Goal: Information Seeking & Learning: Check status

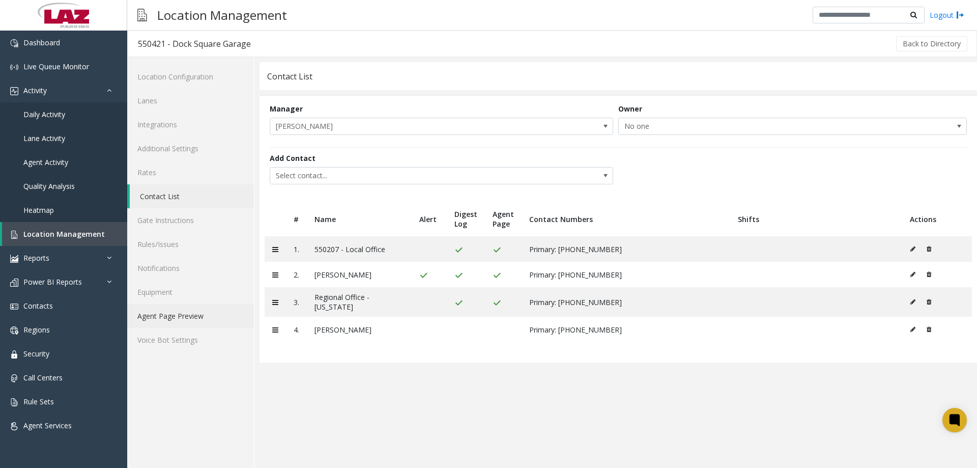
click at [186, 316] on link "Agent Page Preview" at bounding box center [190, 316] width 127 height 24
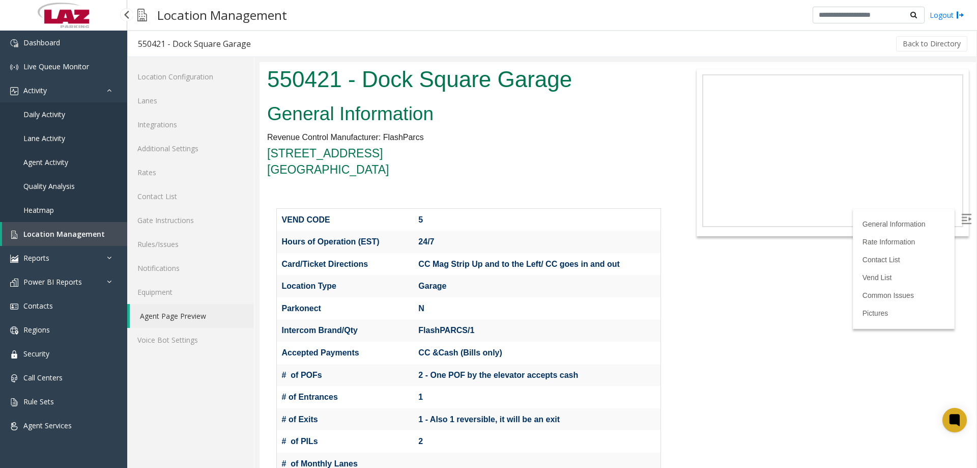
click at [67, 235] on span "Location Management" at bounding box center [63, 234] width 81 height 10
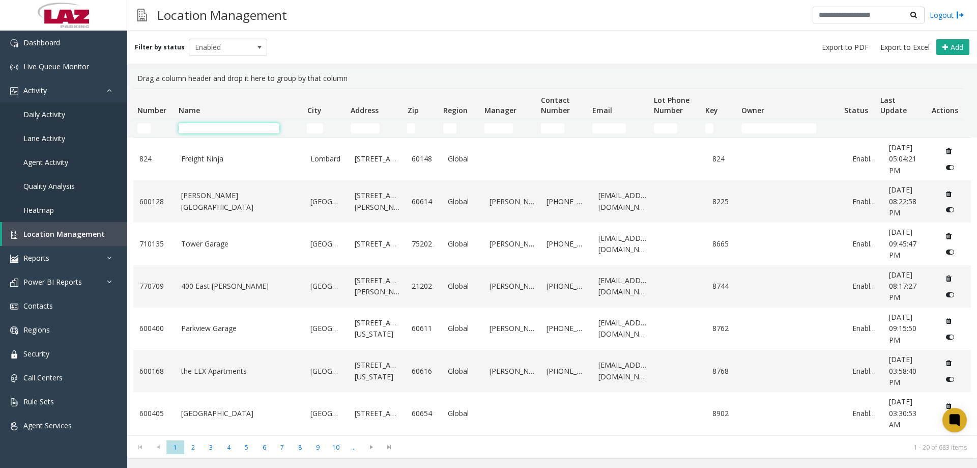
click at [202, 129] on input "Name Filter" at bounding box center [229, 128] width 101 height 10
click at [203, 135] on td "Name Filter" at bounding box center [239, 128] width 128 height 18
click at [203, 130] on input "Name Filter" at bounding box center [229, 128] width 101 height 10
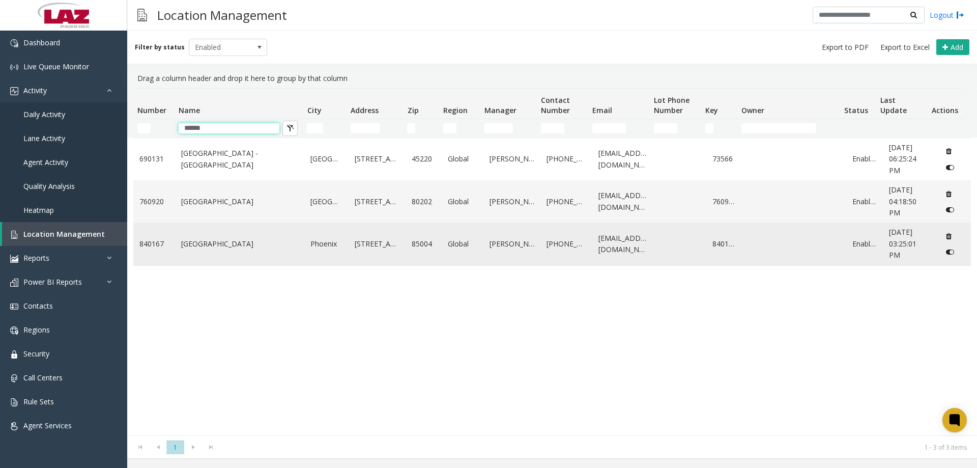
type input "******"
click at [220, 244] on link "[GEOGRAPHIC_DATA]" at bounding box center [240, 243] width 118 height 11
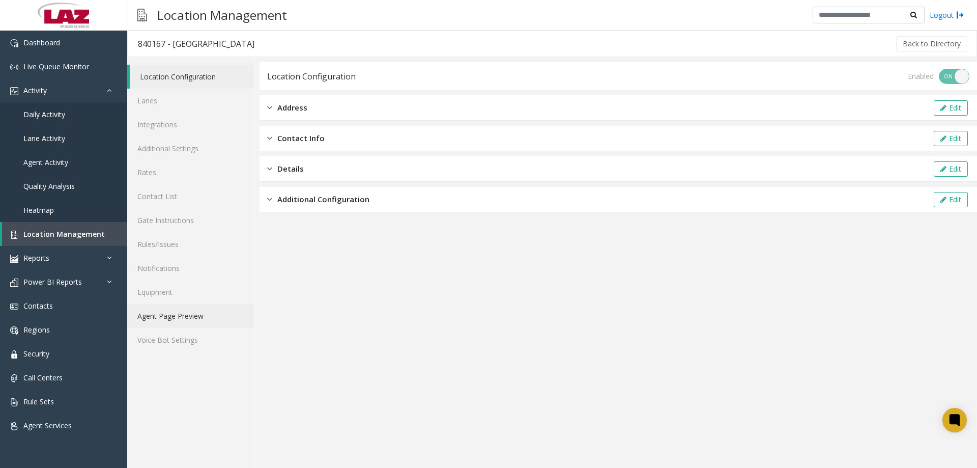
click at [182, 317] on link "Agent Page Preview" at bounding box center [190, 316] width 127 height 24
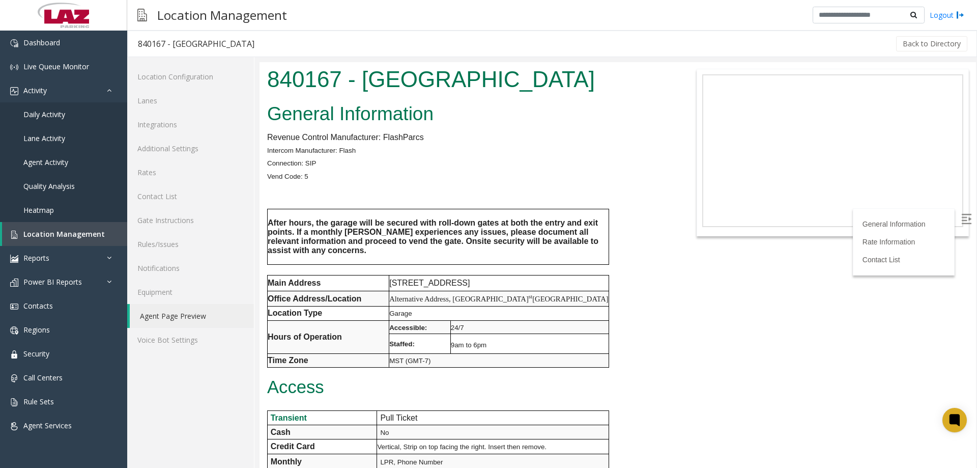
drag, startPoint x: 1237, startPoint y: 165, endPoint x: 976, endPoint y: 116, distance: 265.2
click at [320, 192] on p at bounding box center [468, 189] width 403 height 13
click at [161, 107] on link "Lanes" at bounding box center [190, 101] width 127 height 24
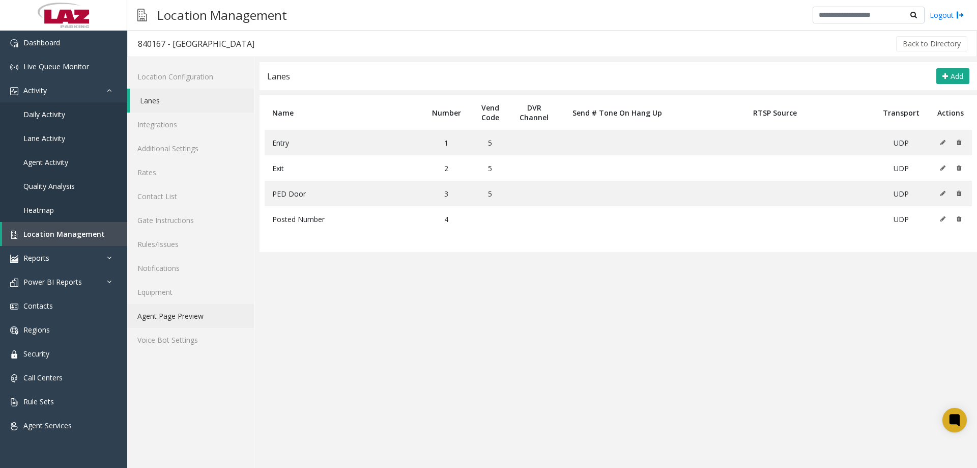
click at [184, 315] on link "Agent Page Preview" at bounding box center [190, 316] width 127 height 24
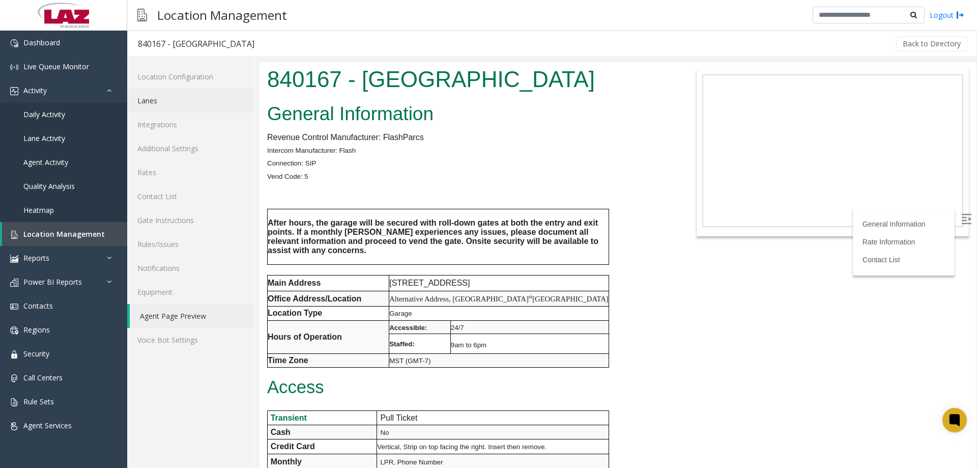
click at [167, 100] on link "Lanes" at bounding box center [190, 101] width 127 height 24
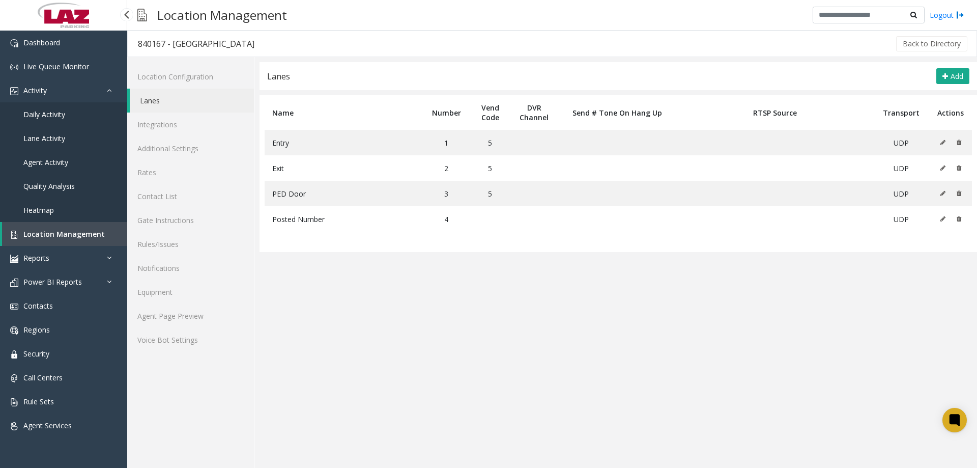
click at [49, 230] on span "Location Management" at bounding box center [63, 234] width 81 height 10
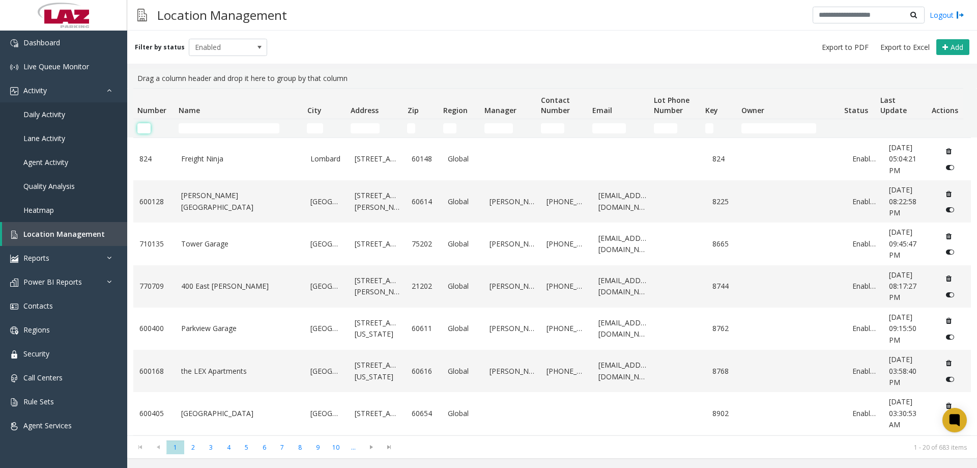
click at [145, 124] on input "Number Filter" at bounding box center [143, 128] width 13 height 10
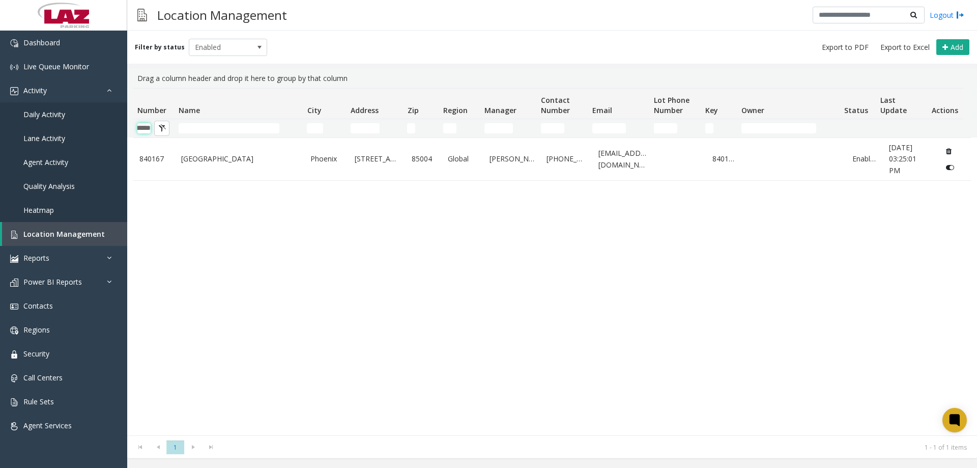
type input "******"
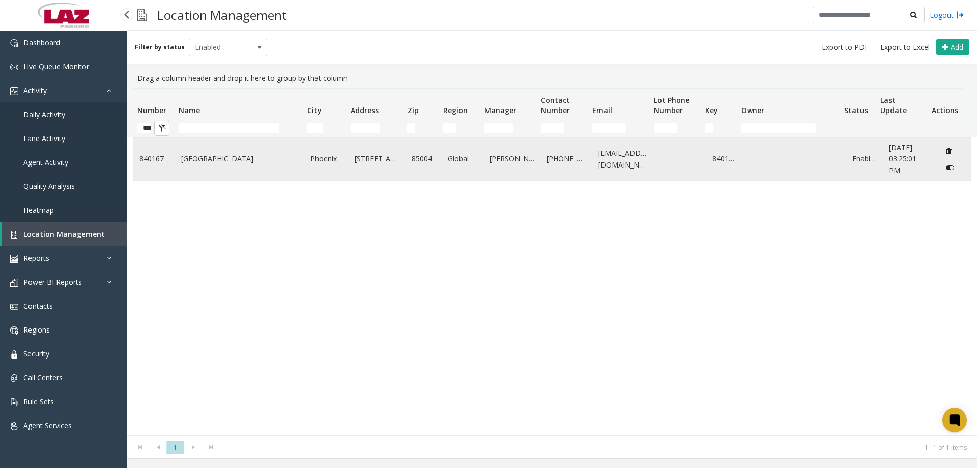
click at [175, 143] on td "[GEOGRAPHIC_DATA]" at bounding box center [240, 159] width 130 height 42
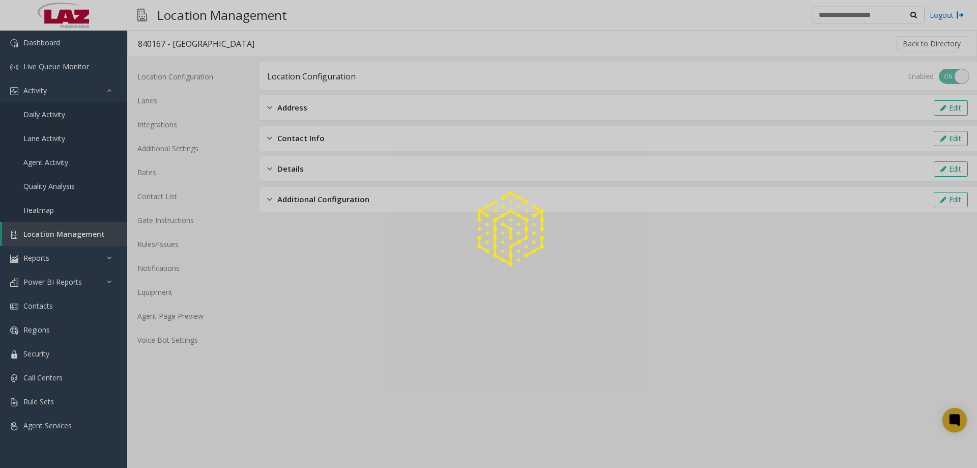
click at [160, 103] on div at bounding box center [488, 234] width 977 height 468
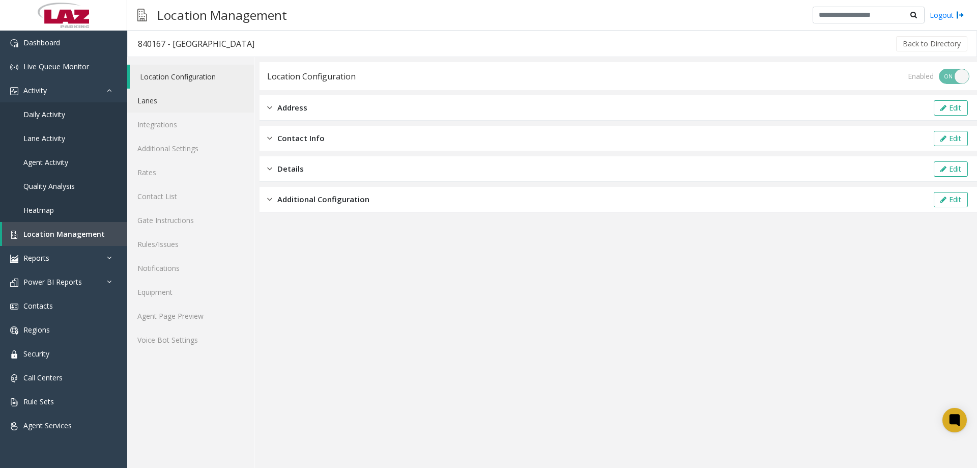
click at [159, 101] on link "Lanes" at bounding box center [190, 101] width 127 height 24
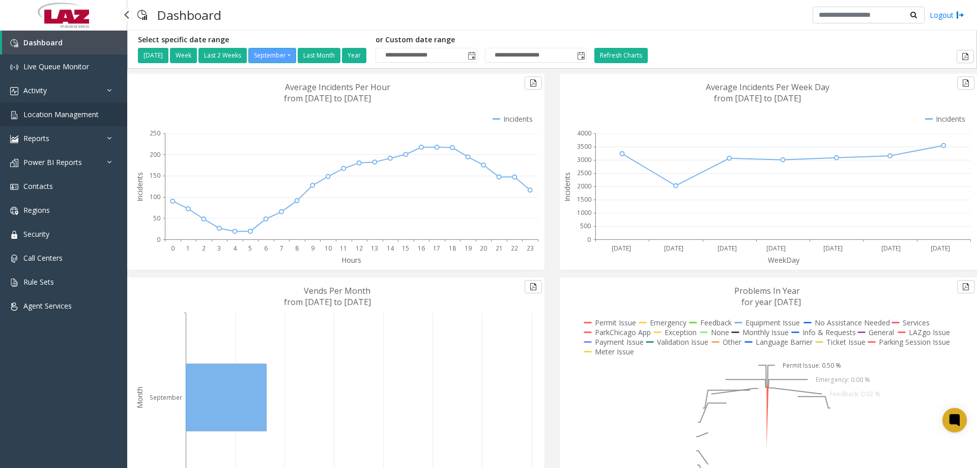
click at [69, 116] on span "Location Management" at bounding box center [60, 114] width 75 height 10
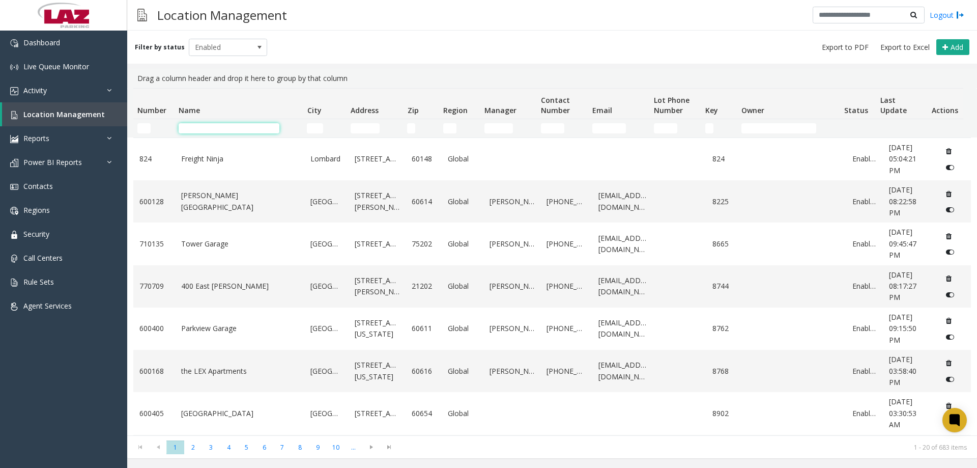
click at [221, 127] on input "Name Filter" at bounding box center [229, 128] width 101 height 10
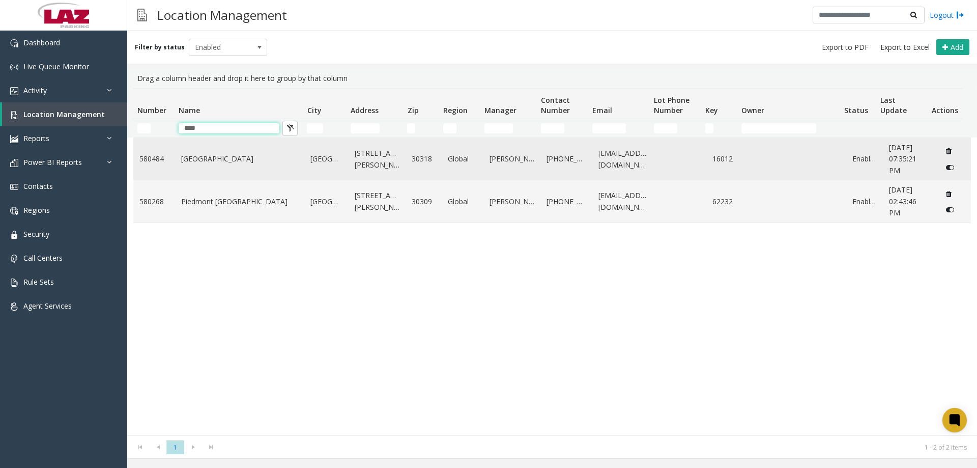
type input "****"
click at [233, 155] on link "Piedmont West" at bounding box center [240, 158] width 118 height 11
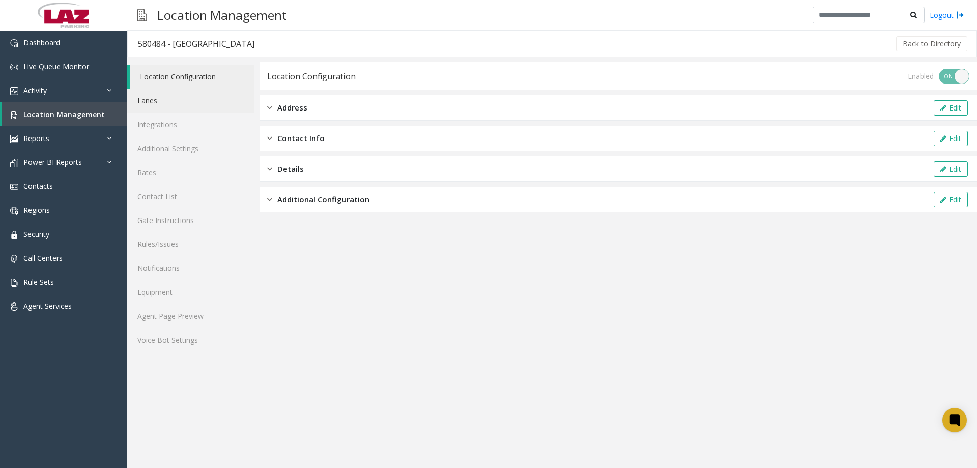
click at [162, 106] on link "Lanes" at bounding box center [190, 101] width 127 height 24
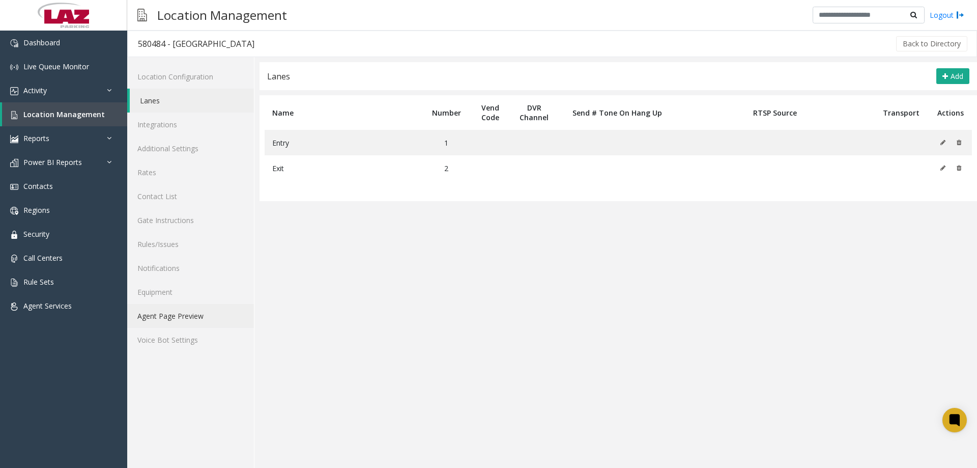
click at [155, 313] on link "Agent Page Preview" at bounding box center [190, 316] width 127 height 24
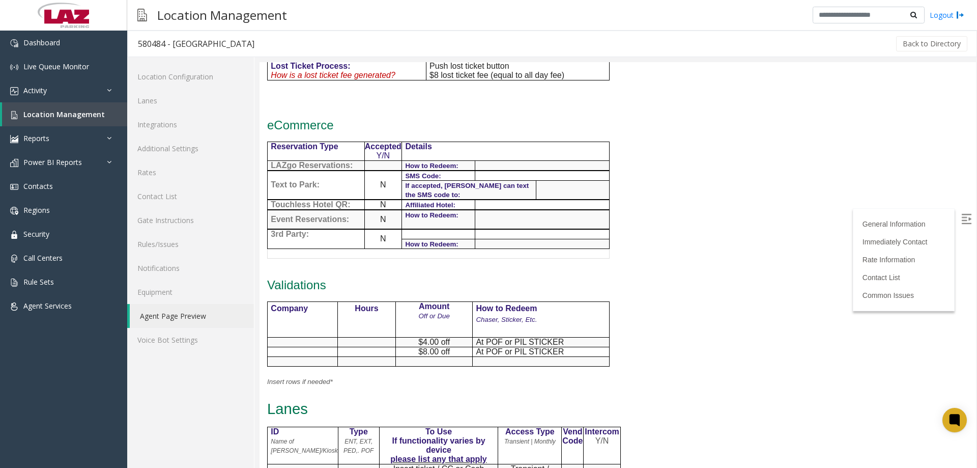
scroll to position [153, 0]
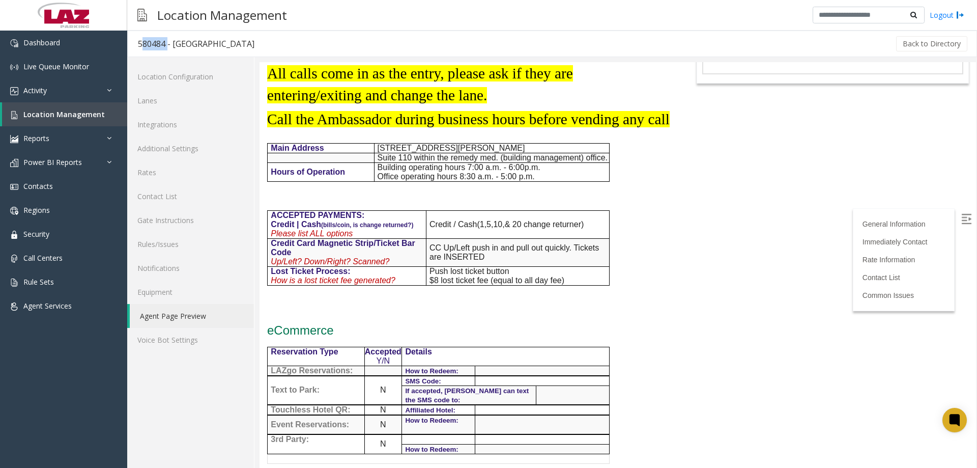
drag, startPoint x: 154, startPoint y: 46, endPoint x: 139, endPoint y: 46, distance: 14.3
click at [139, 46] on div "580484 - Piedmont West" at bounding box center [196, 43] width 117 height 13
copy div "580484"
click at [222, 41] on div "580484 - Piedmont West" at bounding box center [196, 43] width 117 height 13
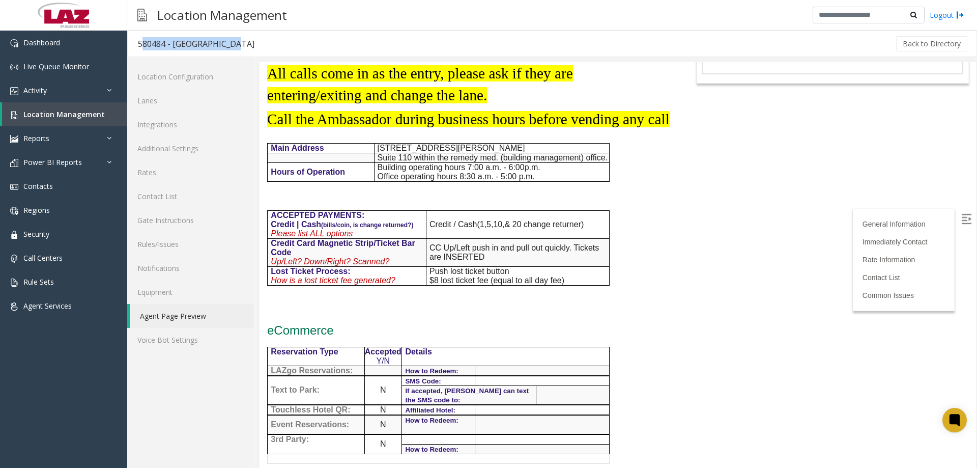
drag, startPoint x: 234, startPoint y: 42, endPoint x: 130, endPoint y: 47, distance: 104.5
click at [130, 47] on h3 "580484 - Piedmont West" at bounding box center [196, 43] width 137 height 23
copy div "580484 - Piedmont West"
click at [55, 118] on span "Location Management" at bounding box center [63, 114] width 81 height 10
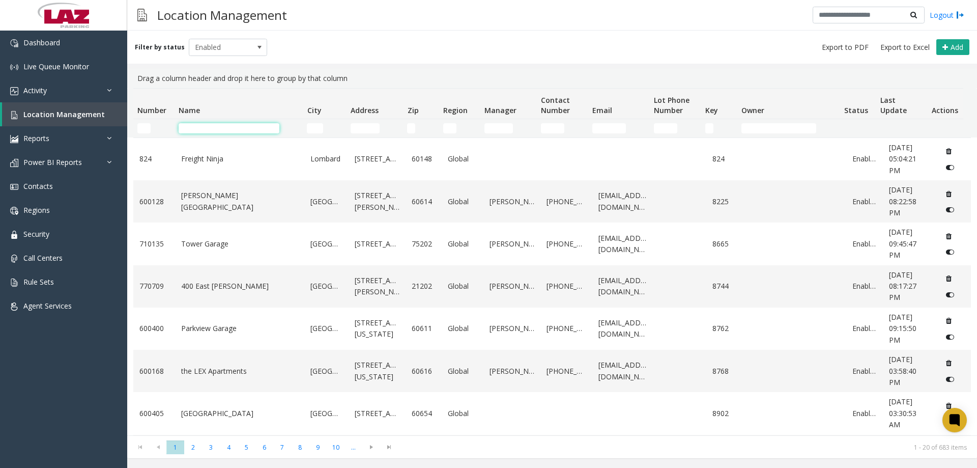
click at [191, 126] on input "Name Filter" at bounding box center [229, 128] width 101 height 10
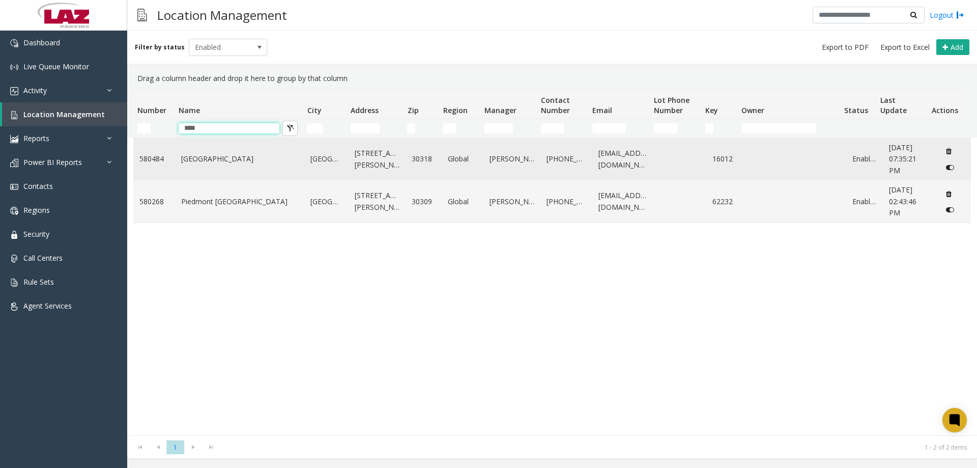
type input "****"
click at [214, 165] on td "Piedmont West" at bounding box center [240, 159] width 130 height 42
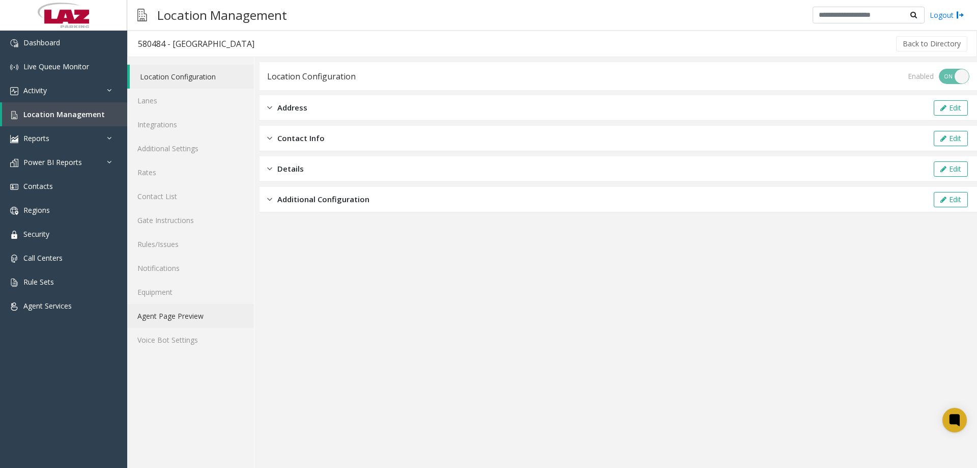
click at [172, 313] on link "Agent Page Preview" at bounding box center [190, 316] width 127 height 24
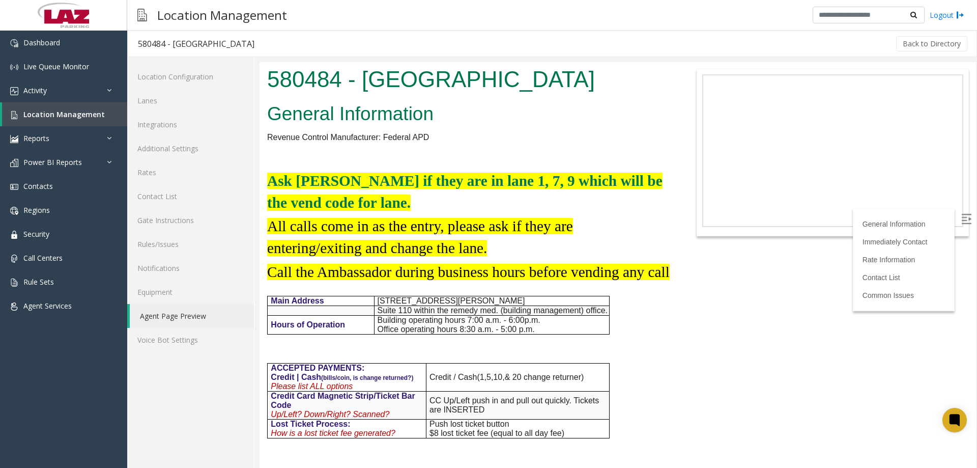
click at [304, 86] on h1 "580484 - Piedmont West" at bounding box center [468, 80] width 403 height 32
click at [441, 87] on h1 "580484 - Piedmont West" at bounding box center [468, 80] width 403 height 32
click at [298, 74] on h1 "580484 - Piedmont West" at bounding box center [468, 80] width 403 height 32
click at [297, 75] on h1 "580484 - Piedmont West" at bounding box center [468, 80] width 403 height 32
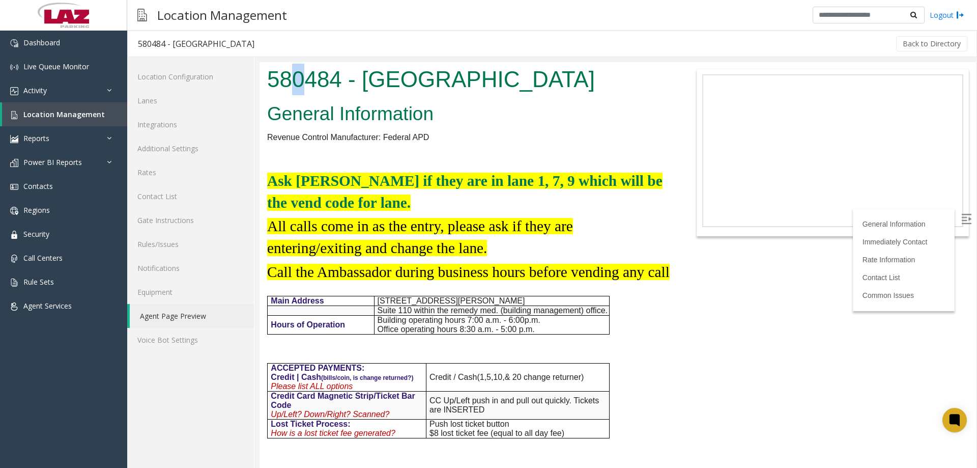
click at [298, 80] on h1 "580484 - Piedmont West" at bounding box center [468, 80] width 403 height 32
click at [298, 81] on h1 "580484 - Piedmont West" at bounding box center [468, 80] width 403 height 32
drag, startPoint x: 298, startPoint y: 81, endPoint x: 325, endPoint y: 83, distance: 27.5
click at [297, 81] on h1 "580484 - Piedmont West" at bounding box center [468, 80] width 403 height 32
click at [495, 225] on font "All calls come in as the entry, please ask if they are entering/exiting and cha…" at bounding box center [420, 237] width 306 height 38
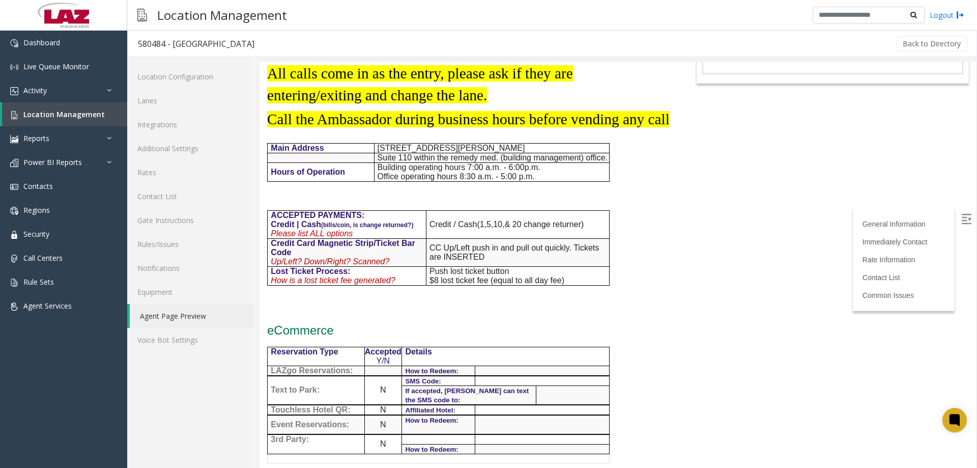
click at [649, 265] on div "General Information Revenue Control Manufacturer: Federal APD Ask parker if the…" at bounding box center [469, 424] width 418 height 955
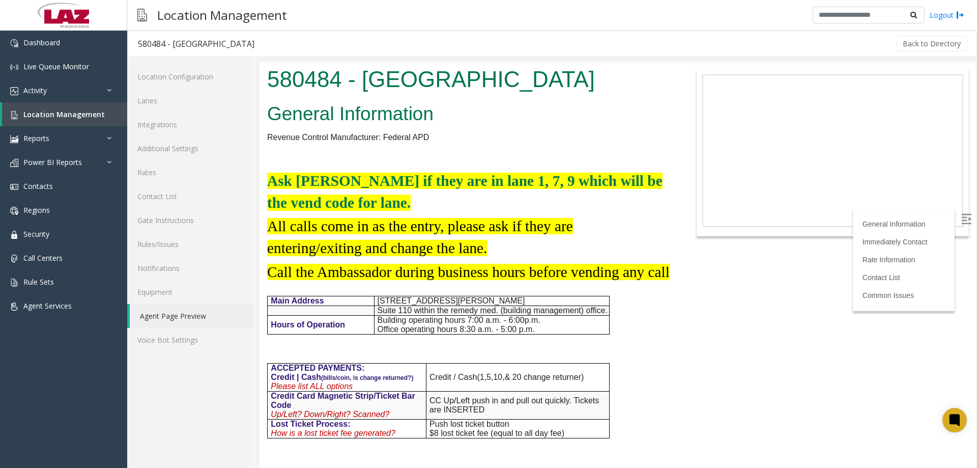
click at [551, 218] on font "All calls come in as the entry, please ask if they are entering/exiting and cha…" at bounding box center [420, 237] width 306 height 38
drag, startPoint x: 974, startPoint y: 277, endPoint x: 1213, endPoint y: 83, distance: 307.6
click at [962, 218] on img at bounding box center [967, 219] width 10 height 10
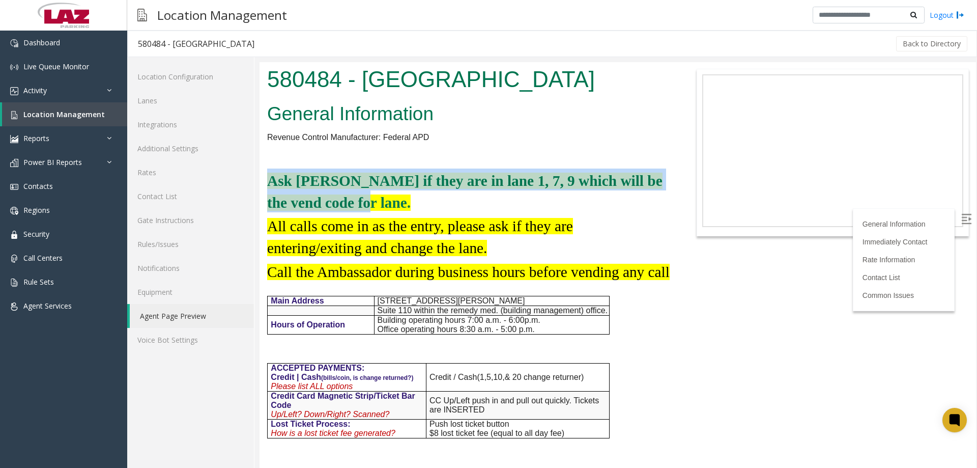
drag, startPoint x: 310, startPoint y: 192, endPoint x: 269, endPoint y: 175, distance: 44.3
click at [269, 175] on h2 "Ask parker if they are in lane 1, 7, 9 which will be the vend code for lane." at bounding box center [468, 191] width 403 height 44
drag, startPoint x: 372, startPoint y: 200, endPoint x: 374, endPoint y: 178, distance: 22.5
click at [371, 200] on h2 "Ask parker if they are in lane 1, 7, 9 which will be the vend code for lane." at bounding box center [468, 191] width 403 height 44
click at [490, 182] on span "Ask parker if they are in lane 1, 7, 9 which will be the vend code for lane." at bounding box center [465, 192] width 396 height 38
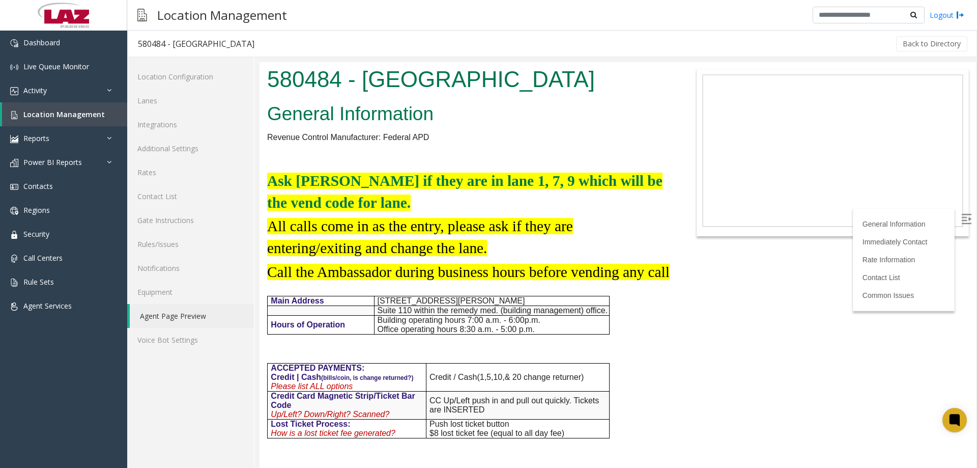
click at [470, 178] on span "Ask parker if they are in lane 1, 7, 9 which will be the vend code for lane." at bounding box center [465, 192] width 396 height 38
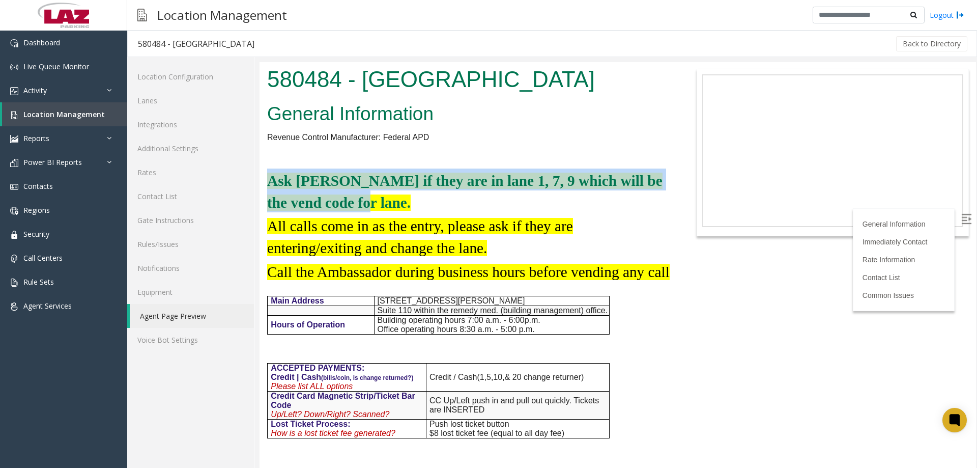
drag, startPoint x: 340, startPoint y: 201, endPoint x: 270, endPoint y: 174, distance: 74.8
click at [270, 174] on h2 "Ask parker if they are in lane 1, 7, 9 which will be the vend code for lane." at bounding box center [468, 191] width 403 height 44
click at [416, 202] on h2 "Ask parker if they are in lane 1, 7, 9 which will be the vend code for lane." at bounding box center [468, 191] width 403 height 44
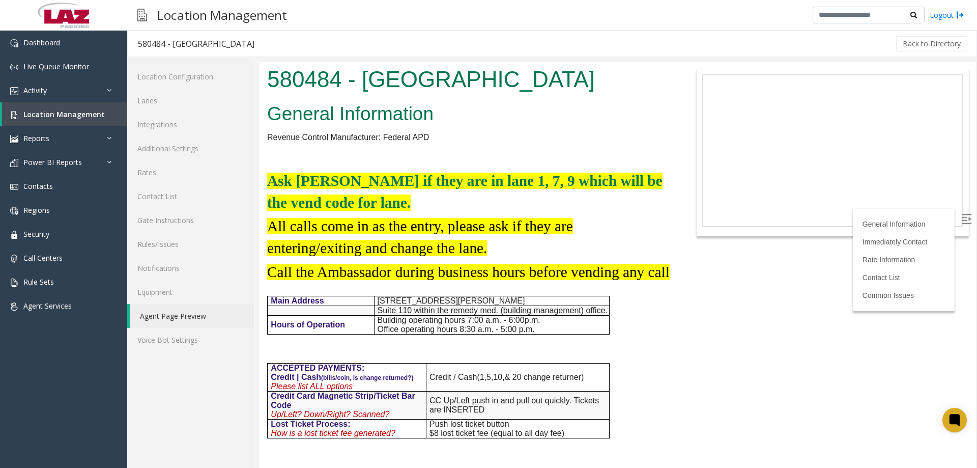
click at [492, 214] on h2 "All calls come in as the entry, please ask if they are entering/exiting and cha…" at bounding box center [468, 236] width 403 height 44
drag, startPoint x: 800, startPoint y: 308, endPoint x: 835, endPoint y: 277, distance: 46.6
click at [807, 304] on body "580484 - Piedmont West General Information Revenue Control Manufacturer: Federa…" at bounding box center [618, 265] width 717 height 406
drag, startPoint x: 340, startPoint y: 82, endPoint x: 272, endPoint y: 85, distance: 67.8
click at [272, 85] on h1 "580484 - Piedmont West" at bounding box center [468, 80] width 403 height 32
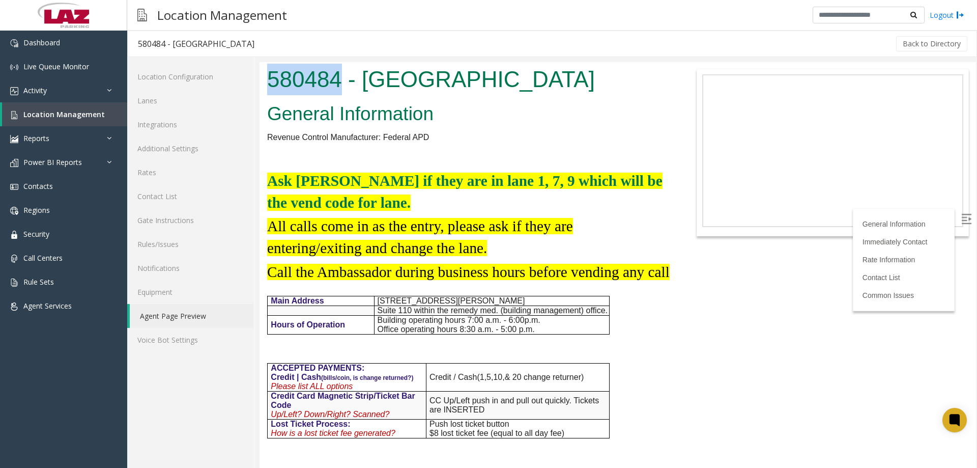
copy h1 "580484"
drag, startPoint x: 450, startPoint y: 68, endPoint x: 499, endPoint y: 78, distance: 49.8
click at [466, 74] on h1 "580484 - Piedmont West" at bounding box center [468, 80] width 403 height 32
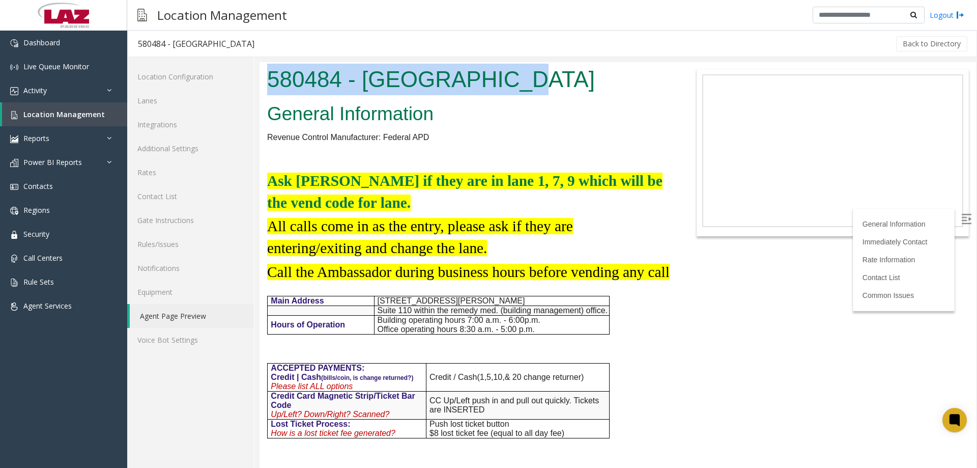
drag, startPoint x: 535, startPoint y: 82, endPoint x: 266, endPoint y: 81, distance: 268.3
click at [266, 81] on div "580484 - Piedmont West" at bounding box center [469, 80] width 418 height 37
copy h1 "580484 - Piedmont West"
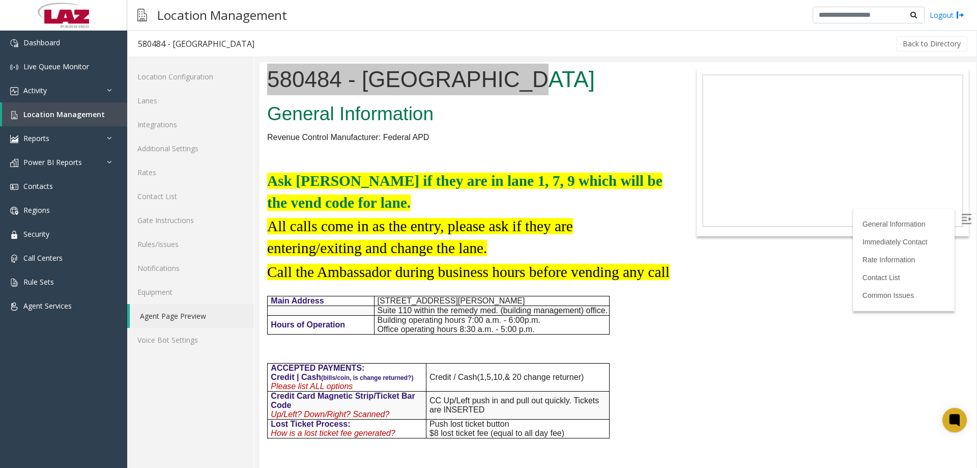
click at [141, 42] on div "580484 - Piedmont West" at bounding box center [196, 43] width 117 height 13
copy div "580484"
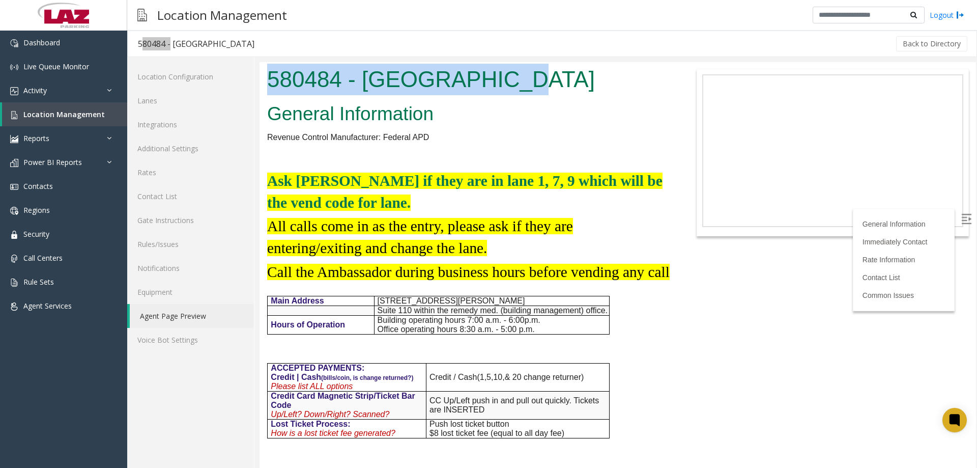
click at [529, 76] on h1 "580484 - Piedmont West" at bounding box center [468, 80] width 403 height 32
drag, startPoint x: 530, startPoint y: 80, endPoint x: 261, endPoint y: 88, distance: 268.9
click at [261, 88] on div "580484 - Piedmont West" at bounding box center [469, 80] width 418 height 37
copy h1 "580484 - Piedmont West"
click at [501, 78] on h1 "580484 - Piedmont West" at bounding box center [468, 80] width 403 height 32
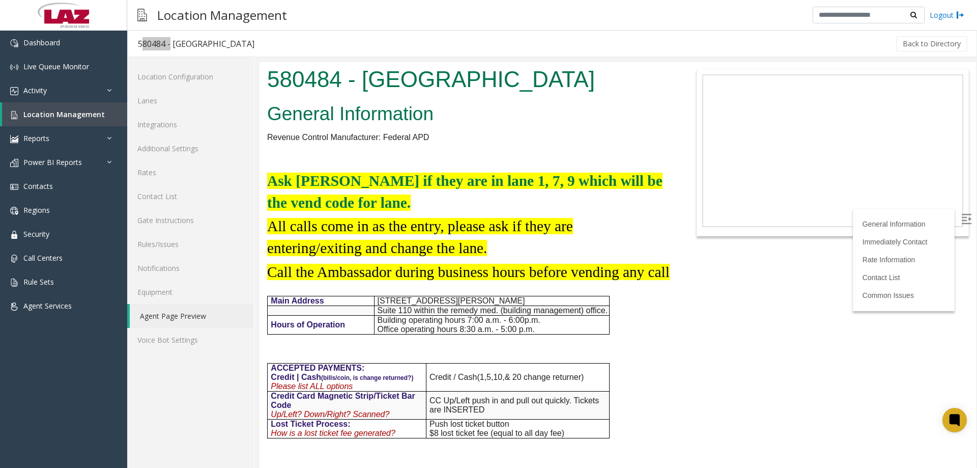
click at [475, 108] on h2 "General Information" at bounding box center [468, 114] width 403 height 26
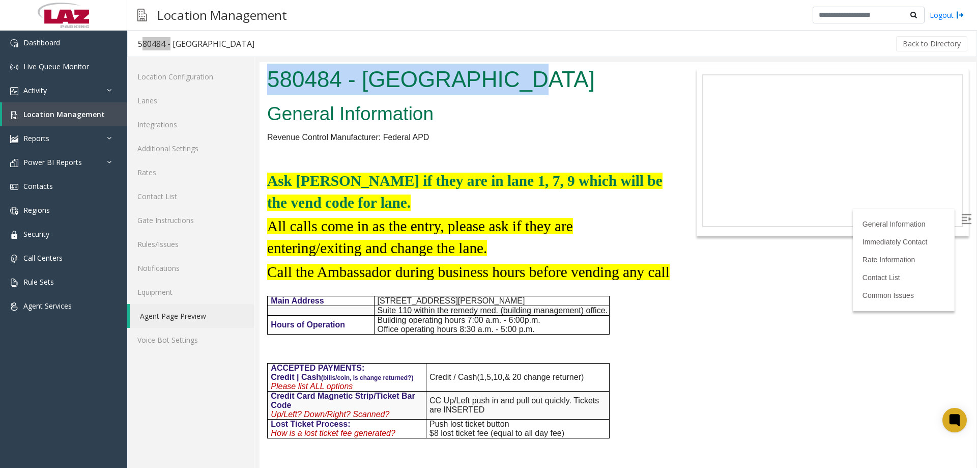
drag, startPoint x: 519, startPoint y: 86, endPoint x: 271, endPoint y: 91, distance: 248.0
click at [271, 91] on h1 "580484 - Piedmont West" at bounding box center [468, 80] width 403 height 32
copy h1 "580484 - Piedmont West"
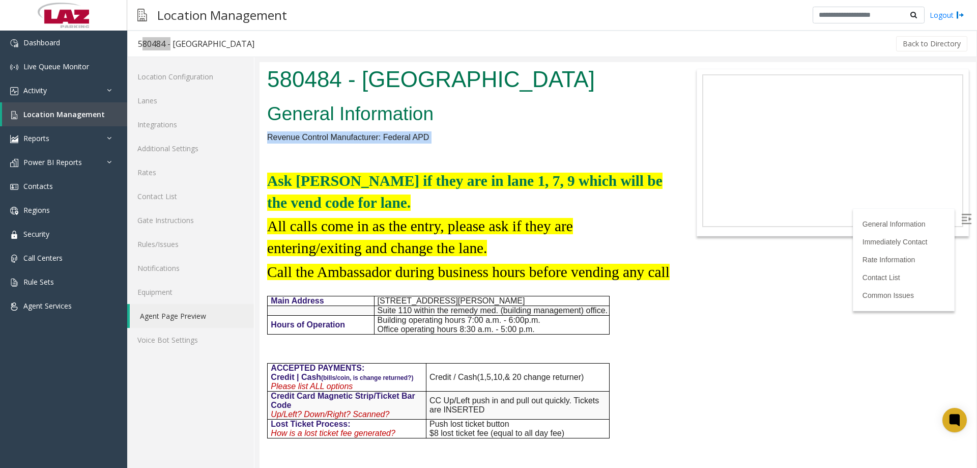
drag, startPoint x: 439, startPoint y: 147, endPoint x: 262, endPoint y: 136, distance: 178.0
copy div "Revenue Control Manufacturer: Federal APD"
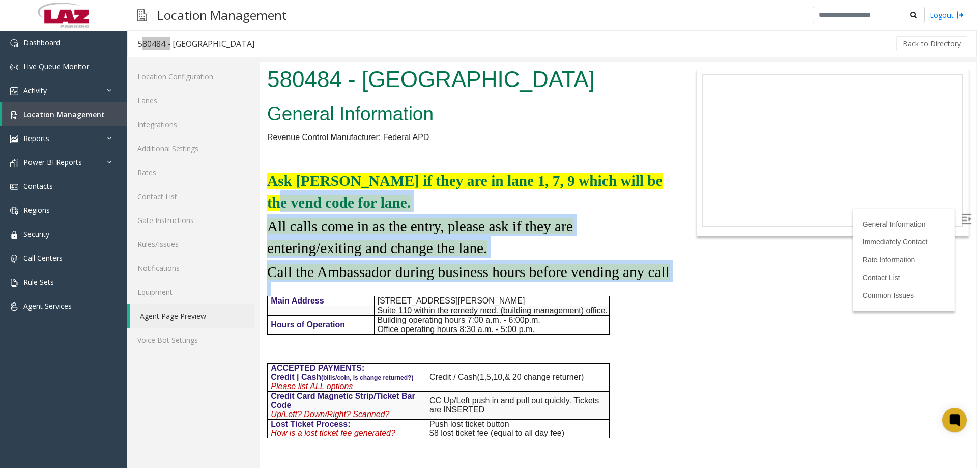
drag, startPoint x: 317, startPoint y: 301, endPoint x: 270, endPoint y: 229, distance: 86.4
click at [299, 282] on h2 "Call the Ambassador during business hours before vending any call" at bounding box center [468, 271] width 403 height 22
click at [292, 296] on p at bounding box center [468, 289] width 403 height 14
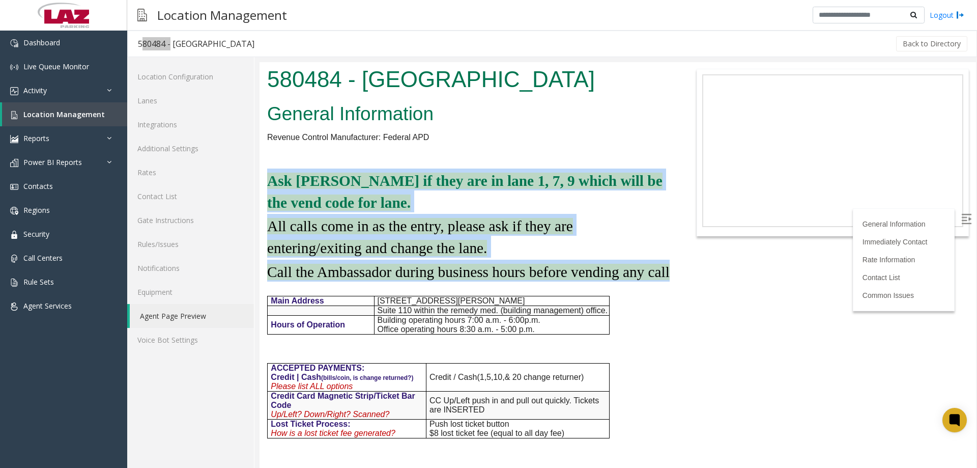
drag, startPoint x: 294, startPoint y: 299, endPoint x: 267, endPoint y: 189, distance: 113.1
copy div "Ask parker if they are in lane 1, 7, 9 which will be the vend code for lane. Al…"
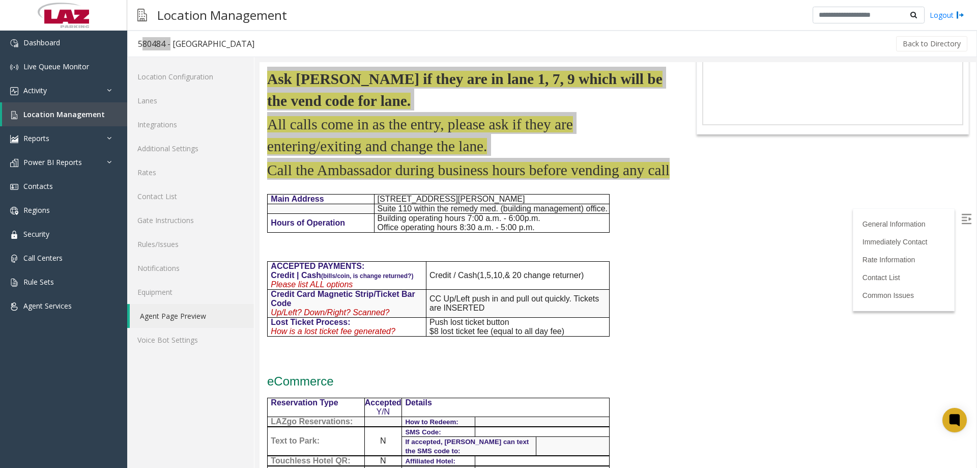
scroll to position [153, 0]
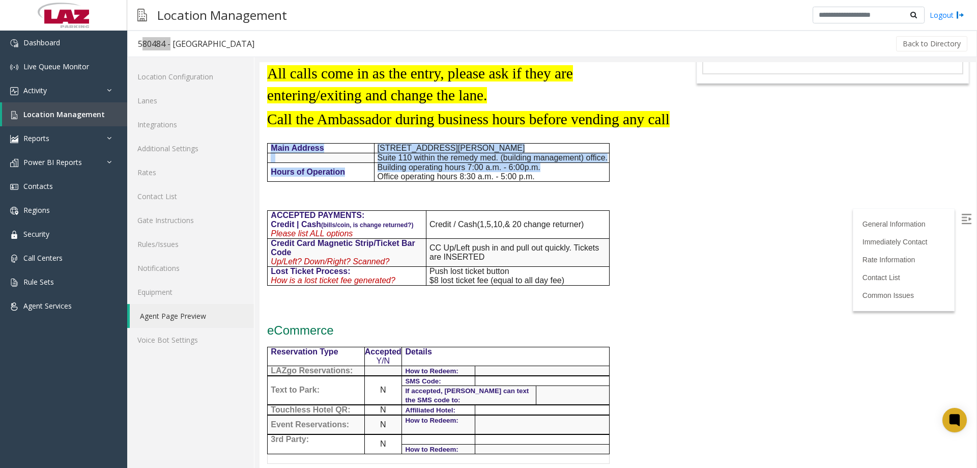
drag, startPoint x: 547, startPoint y: 191, endPoint x: 495, endPoint y: 206, distance: 54.0
click at [268, 172] on tbody "Main Address 1800 Howell mill road, Atlanta, GA. 30318 Suite 110 within the rem…" at bounding box center [439, 162] width 342 height 38
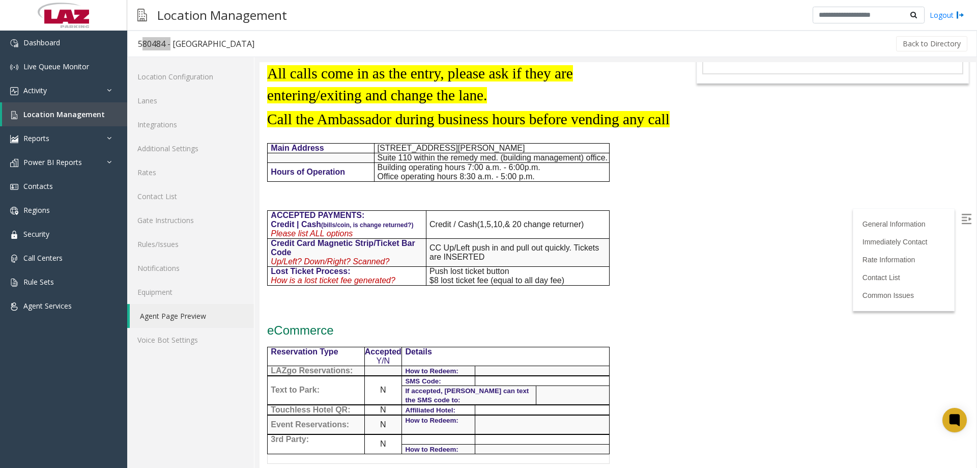
drag, startPoint x: 511, startPoint y: 207, endPoint x: 523, endPoint y: 204, distance: 12.7
click at [513, 206] on div "General Information Revenue Control Manufacturer: Federal APD Ask parker if the…" at bounding box center [469, 424] width 418 height 955
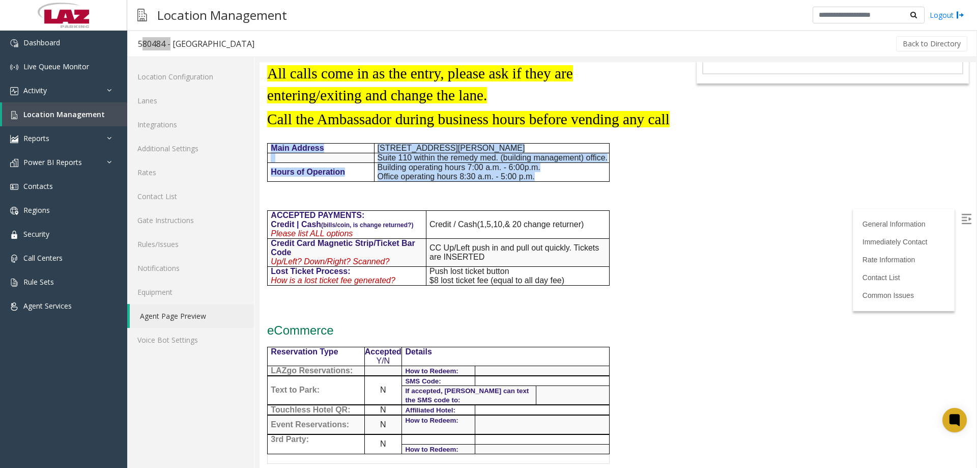
drag, startPoint x: 536, startPoint y: 197, endPoint x: 265, endPoint y: 170, distance: 272.2
click at [265, 170] on div "General Information Revenue Control Manufacturer: Federal APD Ask parker if the…" at bounding box center [469, 424] width 418 height 955
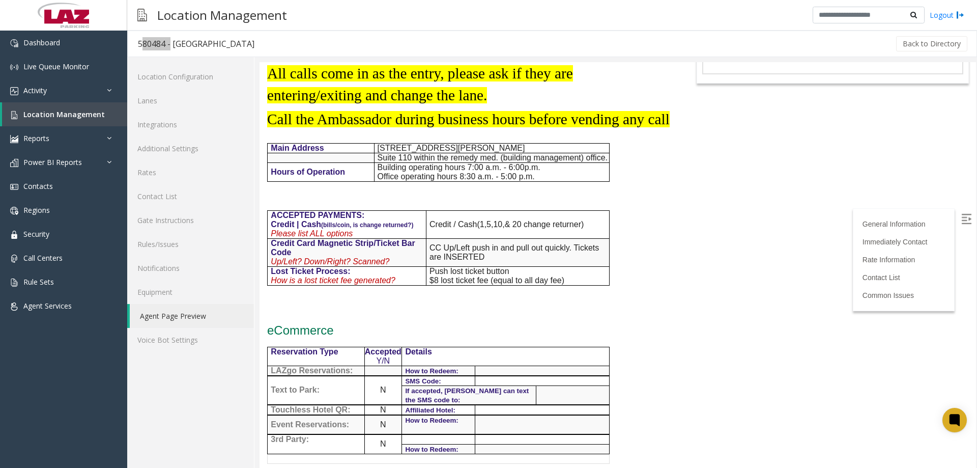
click at [548, 285] on p "$8 lost ticket fee (equal to all day fee)" at bounding box center [520, 280] width 180 height 9
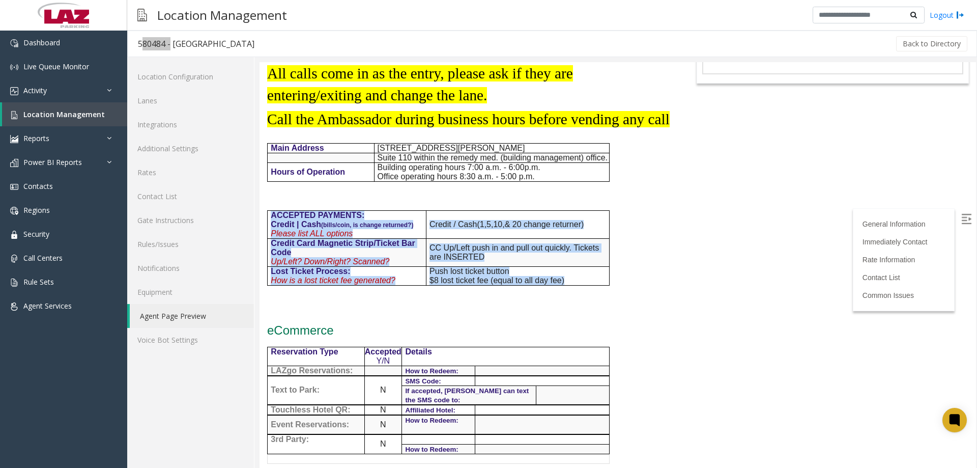
drag, startPoint x: 556, startPoint y: 294, endPoint x: 267, endPoint y: 234, distance: 295.3
click at [268, 234] on tbody "ACCEPTED PAYMENTS: Credit | Cash (bills/coin, is change returned?) Please list …" at bounding box center [439, 247] width 342 height 75
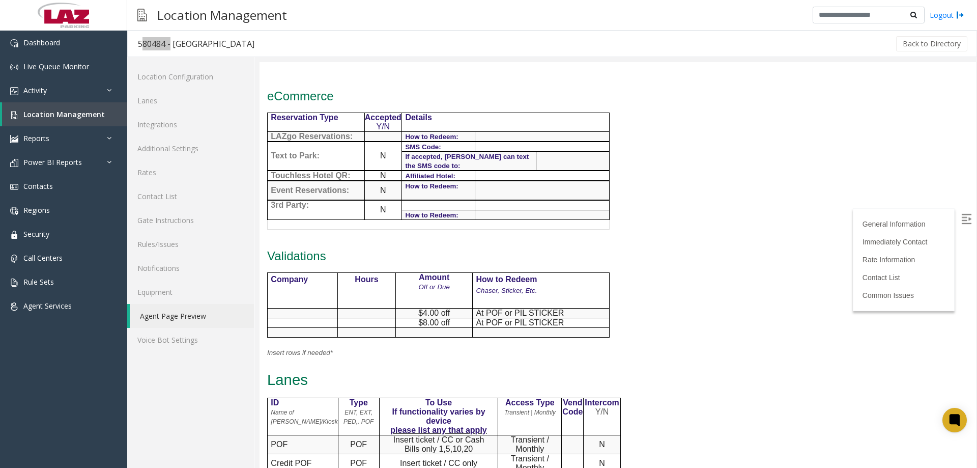
scroll to position [407, 0]
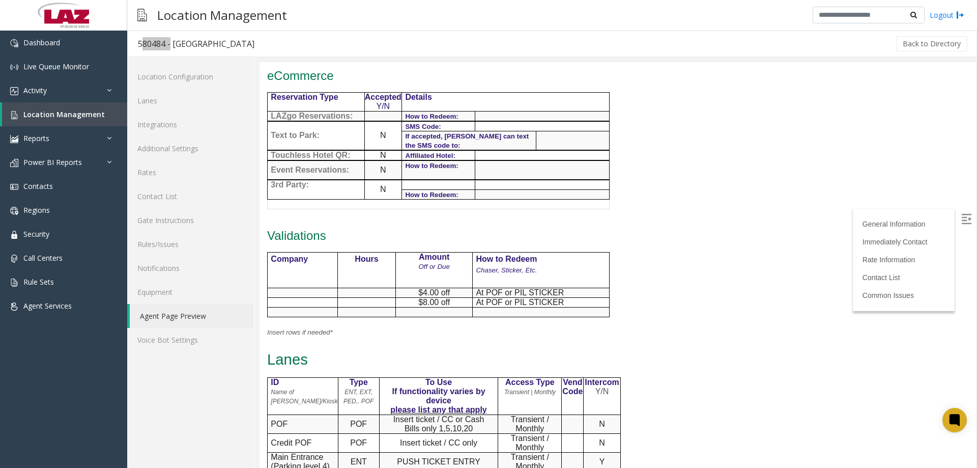
drag, startPoint x: 451, startPoint y: 186, endPoint x: 475, endPoint y: 207, distance: 31.8
click at [451, 170] on span "How to Redeem:" at bounding box center [431, 166] width 53 height 8
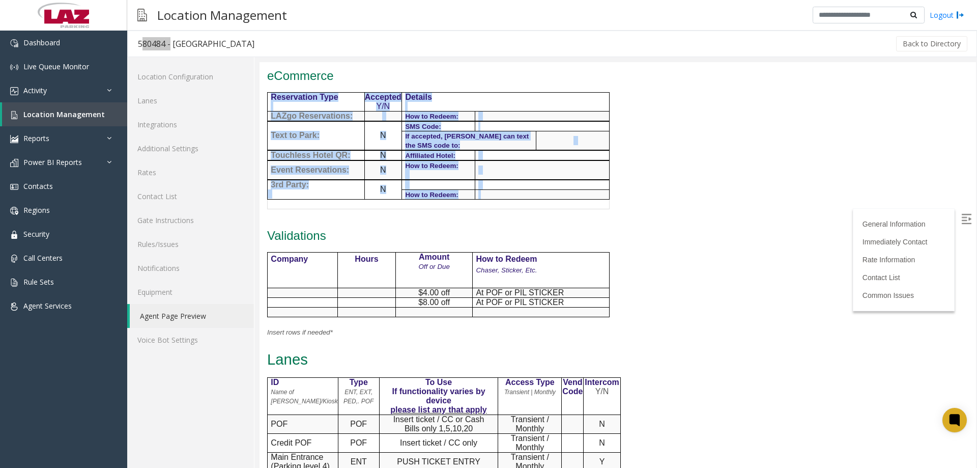
drag, startPoint x: 475, startPoint y: 207, endPoint x: 261, endPoint y: 124, distance: 229.4
click at [261, 124] on div "General Information Revenue Control Manufacturer: Federal APD Ask parker if the…" at bounding box center [469, 169] width 418 height 955
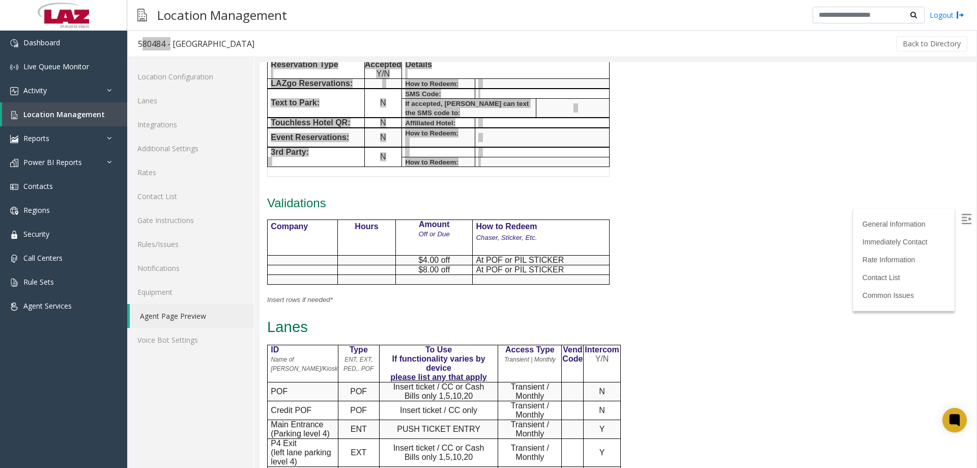
scroll to position [458, 0]
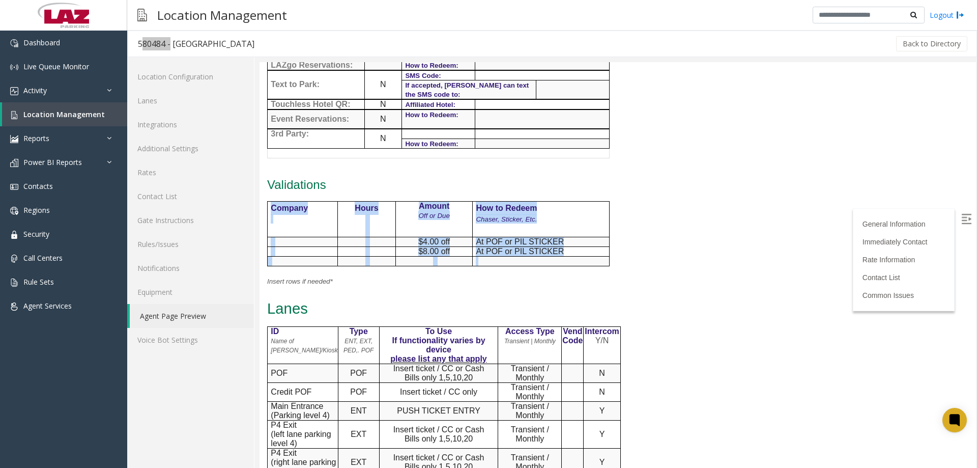
drag, startPoint x: 570, startPoint y: 279, endPoint x: 264, endPoint y: 233, distance: 309.0
click at [264, 233] on div "General Information Revenue Control Manufacturer: Federal APD Ask parker if the…" at bounding box center [469, 118] width 418 height 955
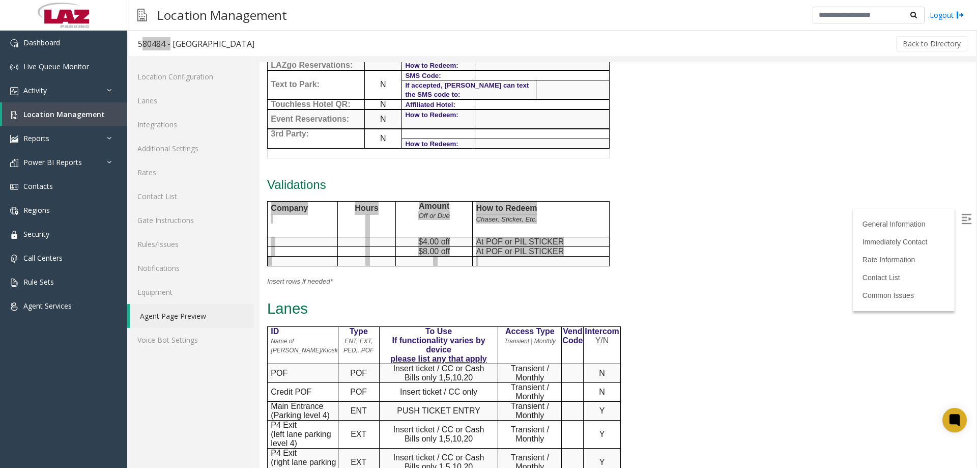
scroll to position [611, 0]
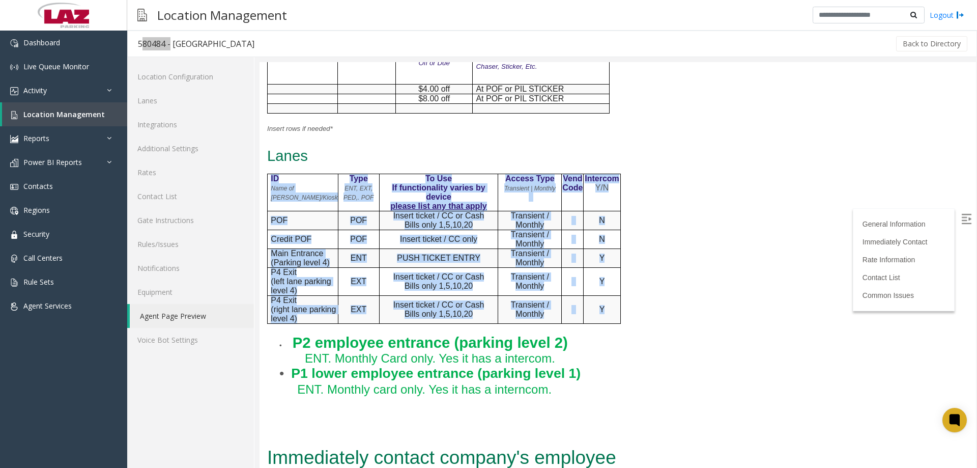
drag, startPoint x: 602, startPoint y: 344, endPoint x: 266, endPoint y: 201, distance: 365.0
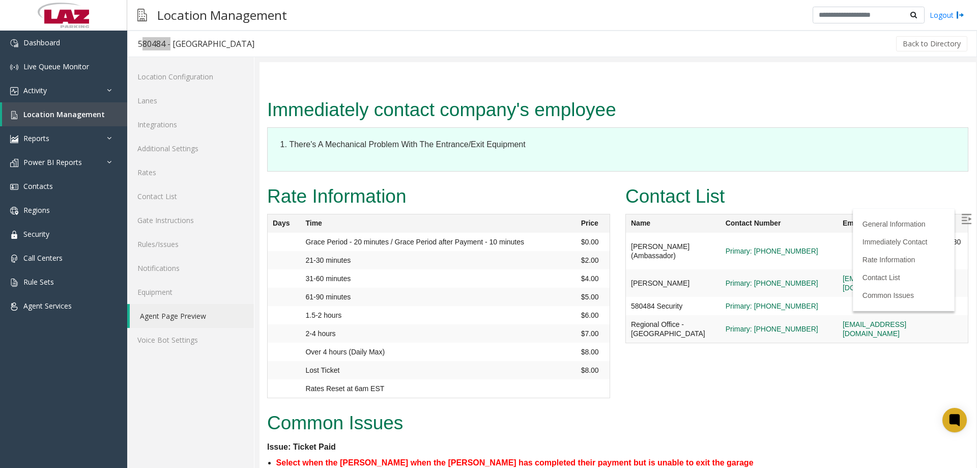
scroll to position [1069, 0]
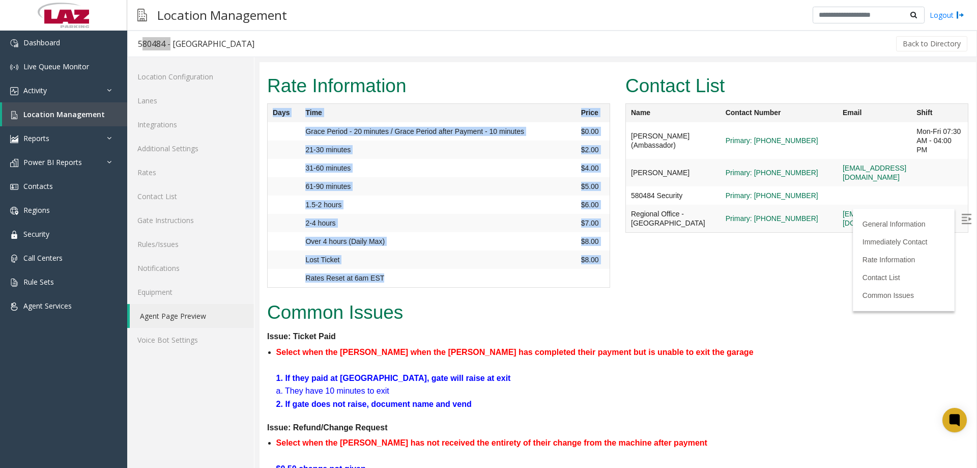
drag, startPoint x: 335, startPoint y: 225, endPoint x: 272, endPoint y: 141, distance: 105.0
click at [272, 141] on table "Days Time Price Grace Period - 20 minutes / Grace Period after Payment - 10 min…" at bounding box center [438, 195] width 343 height 184
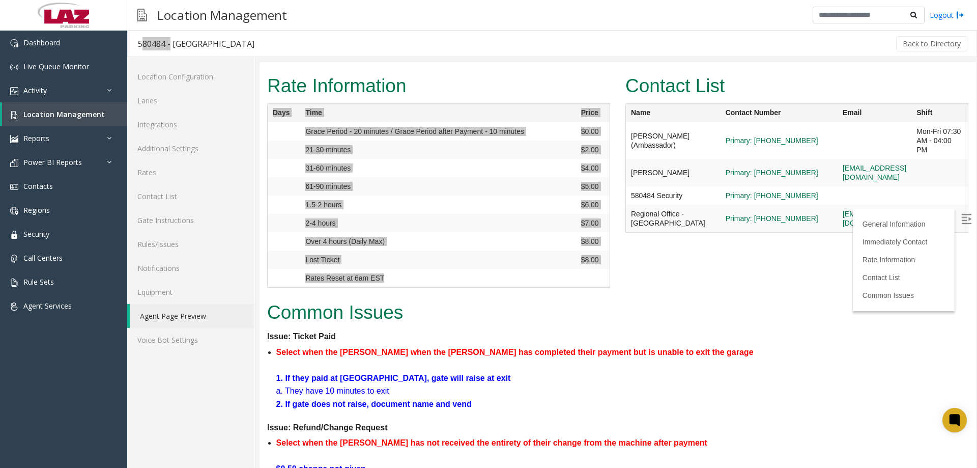
scroll to position [1120, 0]
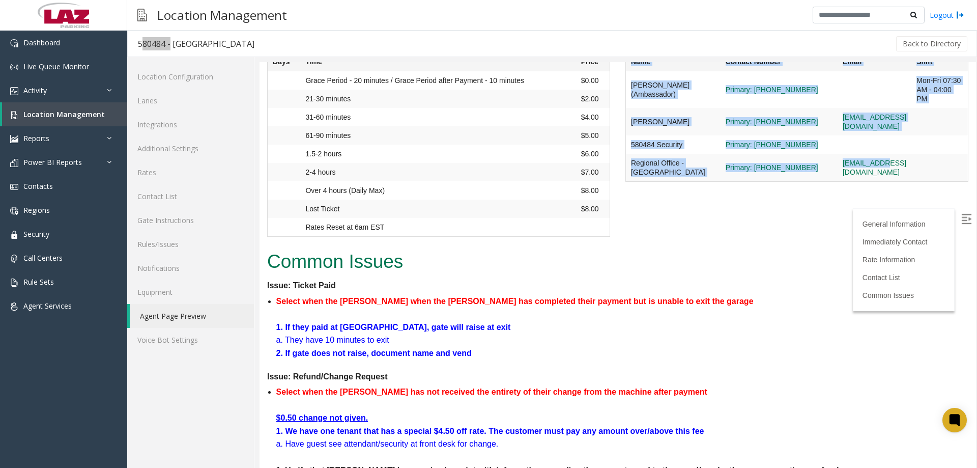
drag, startPoint x: 884, startPoint y: 180, endPoint x: 625, endPoint y: 89, distance: 274.7
click at [626, 89] on table "Name Contact Number Email Shift Aida (Ambassador) Primary: 470-631-0162 Mon-Fri…" at bounding box center [797, 116] width 343 height 129
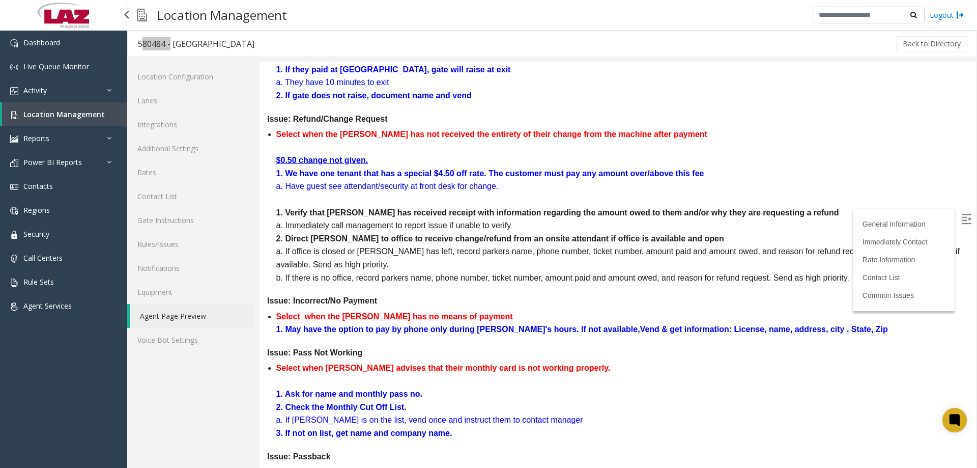
scroll to position [1369, 0]
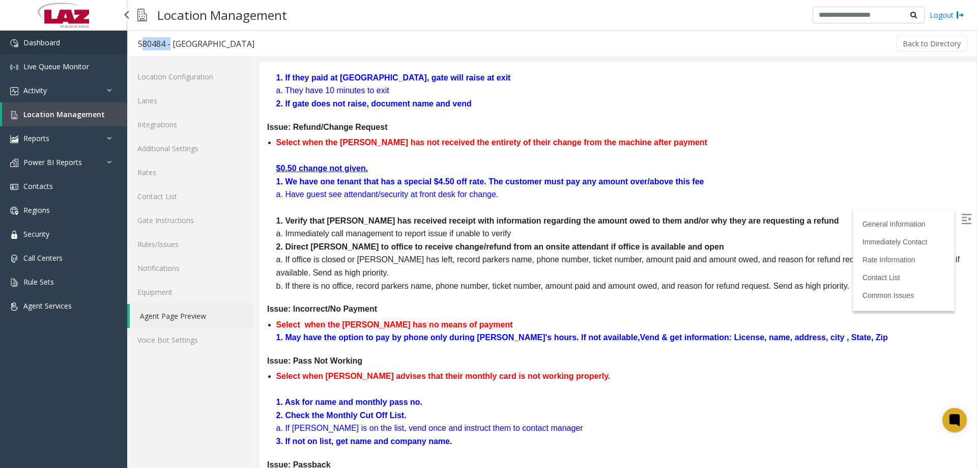
click at [31, 51] on link "Dashboard" at bounding box center [63, 43] width 127 height 24
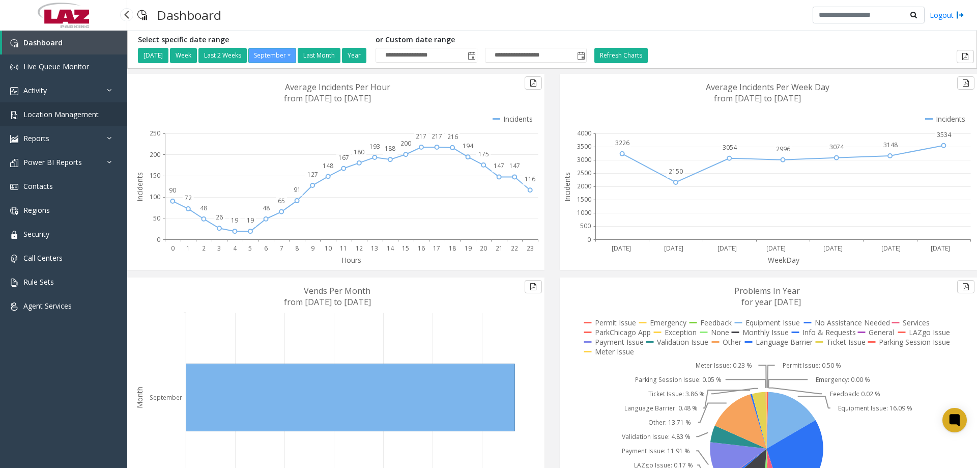
click at [60, 114] on span "Location Management" at bounding box center [60, 114] width 75 height 10
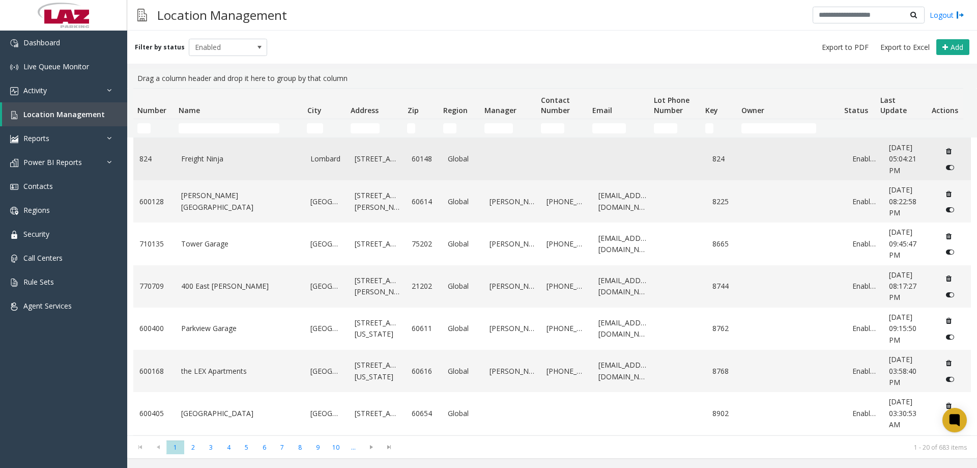
click at [184, 159] on link "Freight Ninja" at bounding box center [240, 158] width 118 height 11
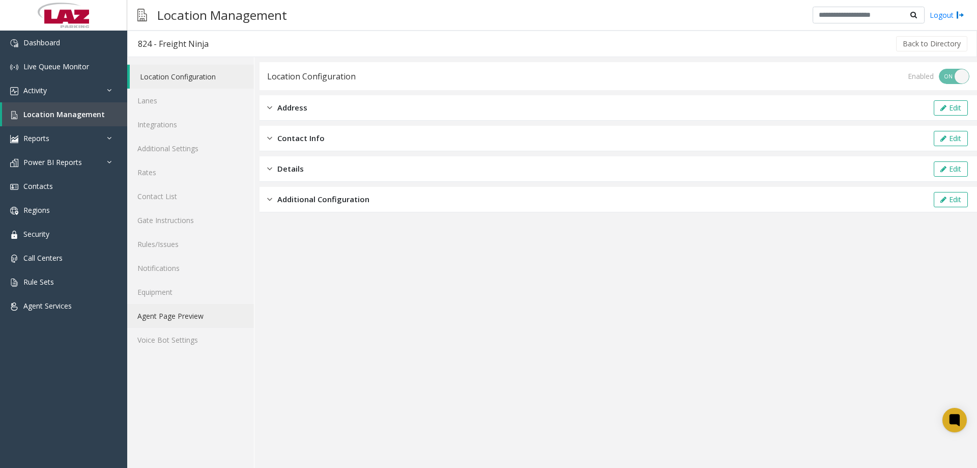
click at [167, 327] on link "Agent Page Preview" at bounding box center [190, 316] width 127 height 24
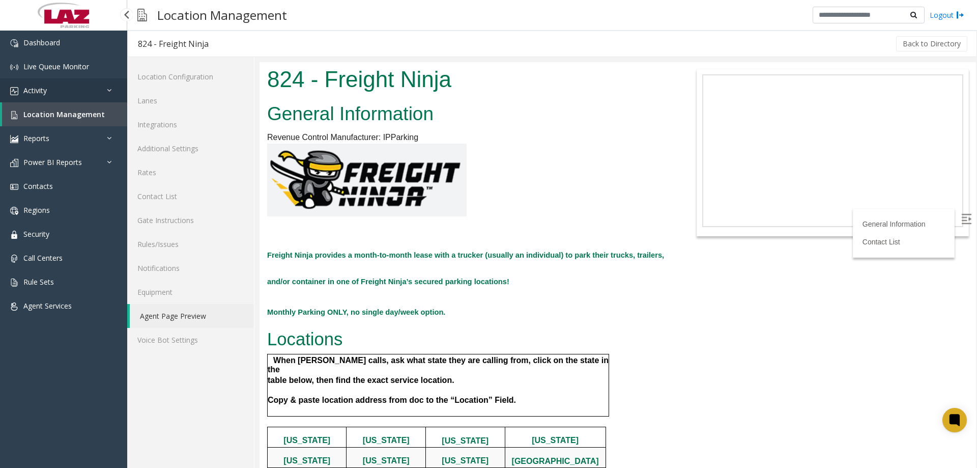
click at [45, 86] on span "Activity" at bounding box center [34, 91] width 23 height 10
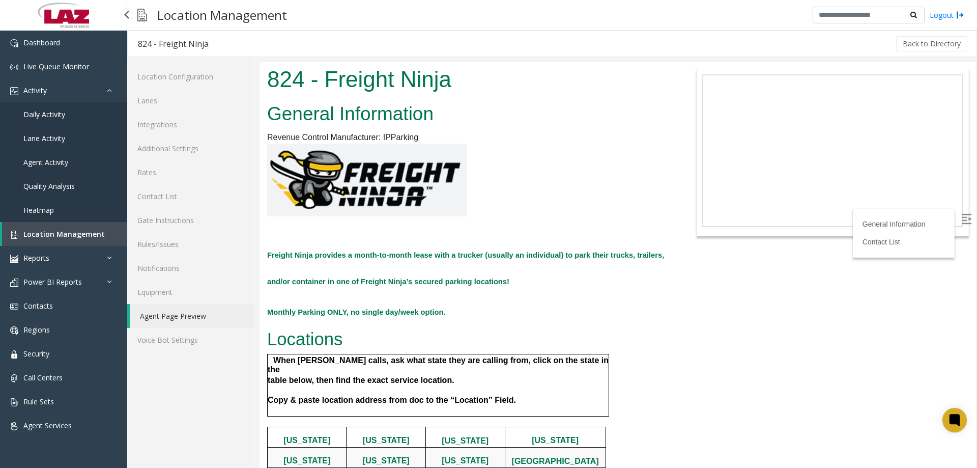
click at [55, 118] on span "Daily Activity" at bounding box center [44, 114] width 42 height 10
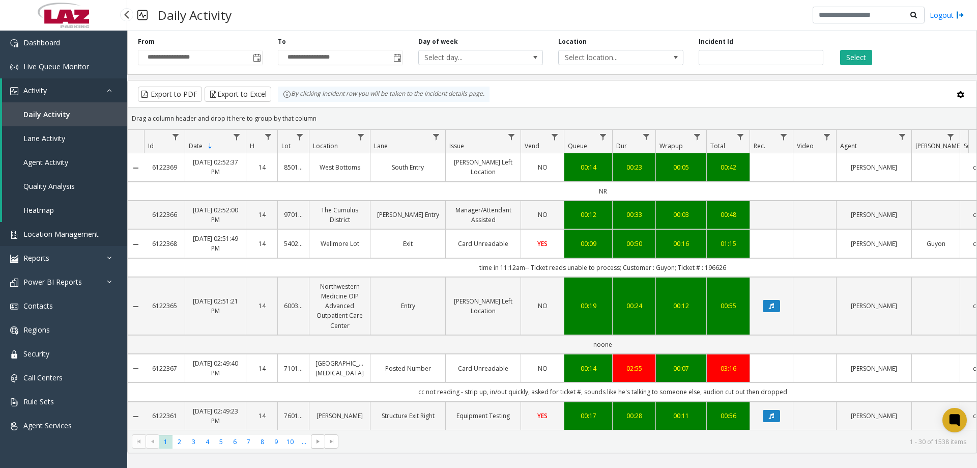
click at [54, 231] on span "Location Management" at bounding box center [60, 234] width 75 height 10
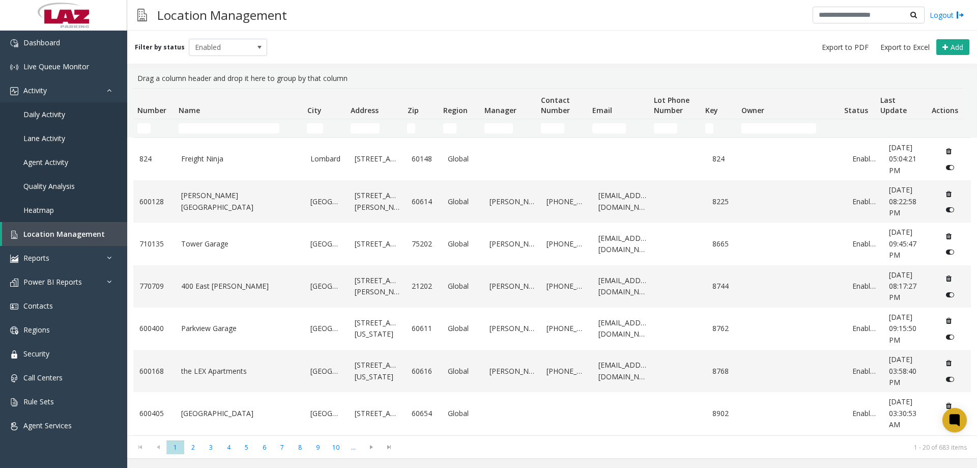
click at [198, 118] on th "Name" at bounding box center [239, 104] width 128 height 31
click at [204, 130] on input "Name Filter" at bounding box center [229, 128] width 101 height 10
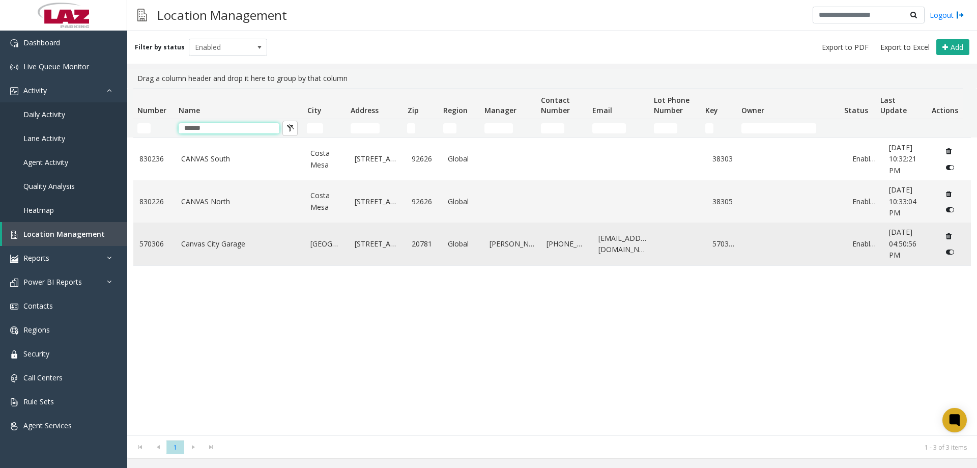
type input "******"
click at [220, 249] on link "Canvas City Garage" at bounding box center [240, 243] width 118 height 11
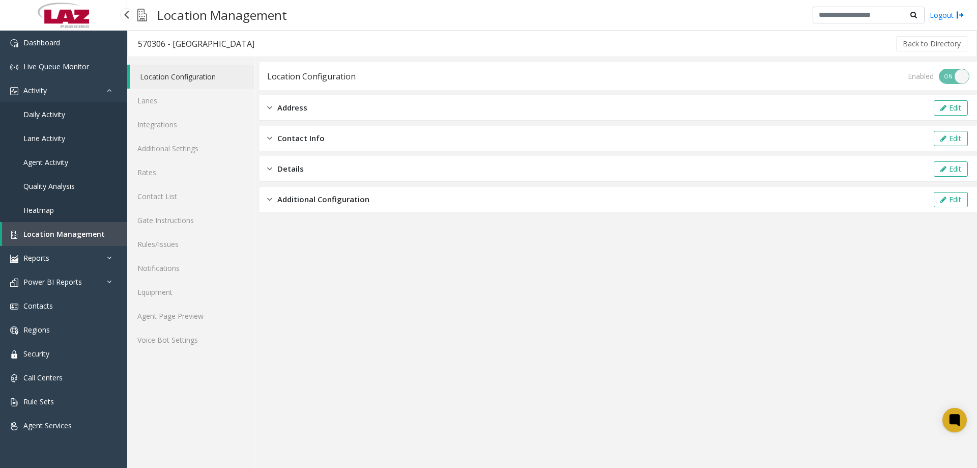
click at [48, 114] on span "Daily Activity" at bounding box center [44, 114] width 42 height 10
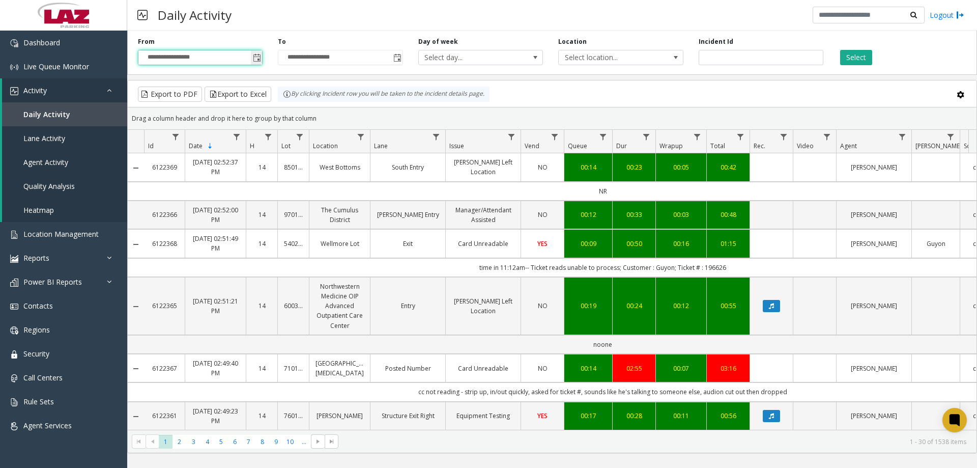
click at [186, 59] on input "**********" at bounding box center [200, 57] width 124 height 14
click at [258, 61] on span "Toggle popup" at bounding box center [257, 58] width 8 height 8
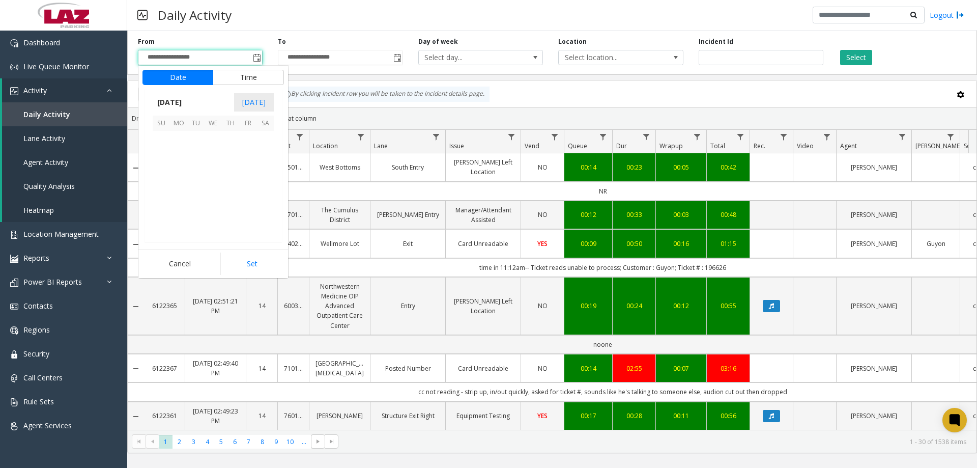
scroll to position [182718, 0]
click at [179, 143] on span "1" at bounding box center [178, 139] width 17 height 17
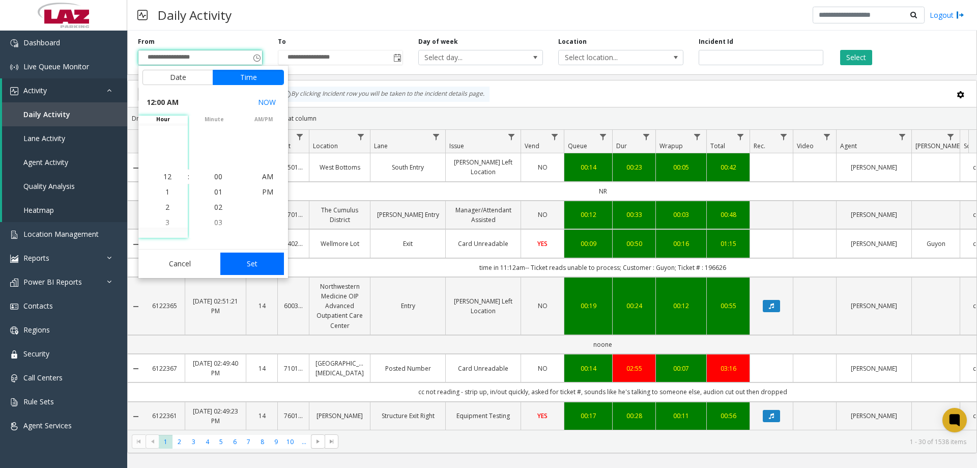
click at [238, 269] on button "Set" at bounding box center [252, 264] width 64 height 22
type input "**********"
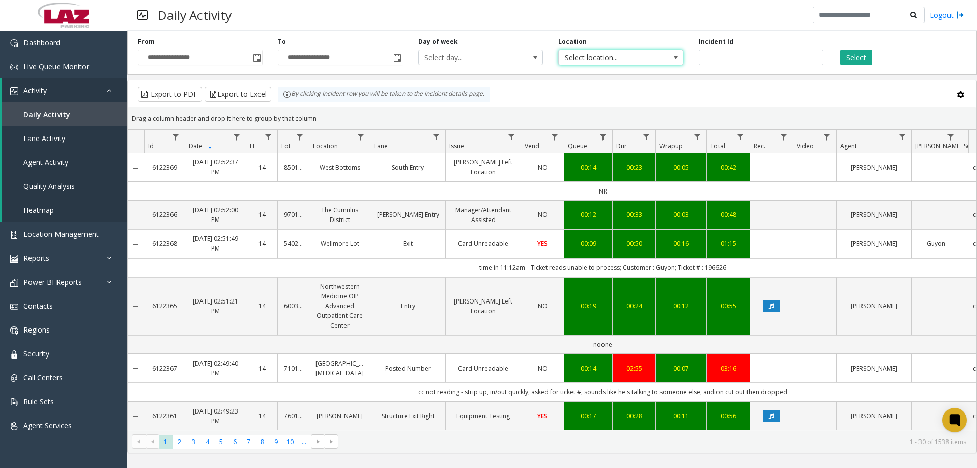
click at [634, 58] on span "Select location..." at bounding box center [608, 57] width 99 height 14
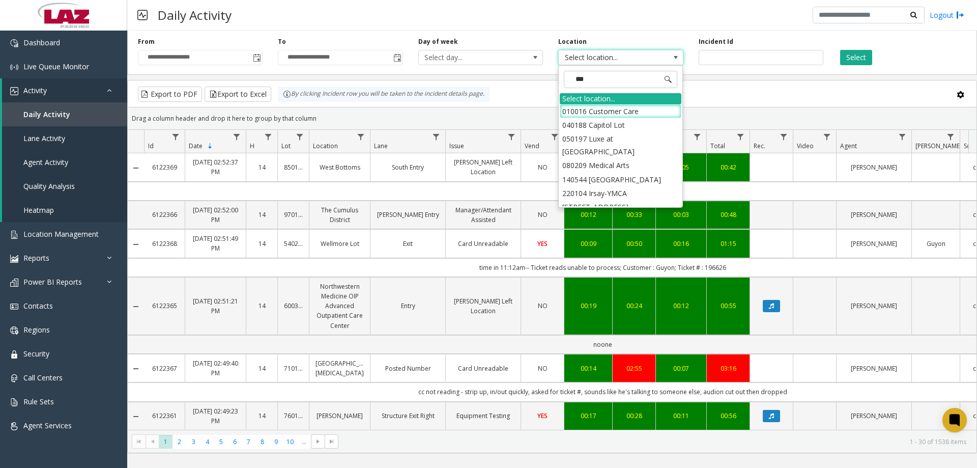
type input "****"
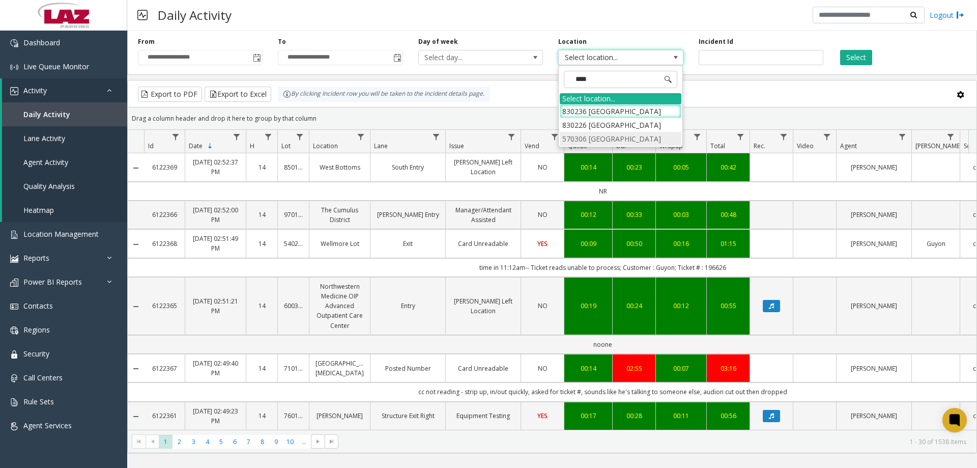
click at [636, 142] on li "570306 Canvas City Garage" at bounding box center [621, 139] width 122 height 14
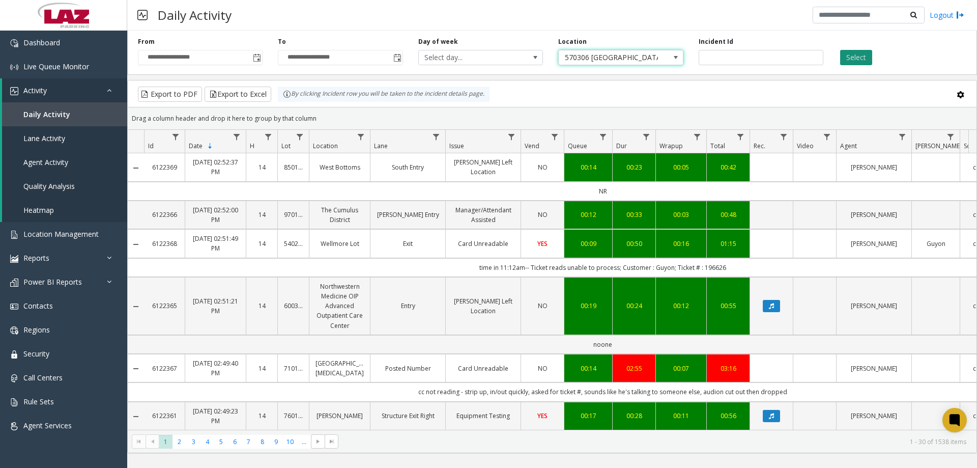
click at [863, 56] on button "Select" at bounding box center [857, 57] width 32 height 15
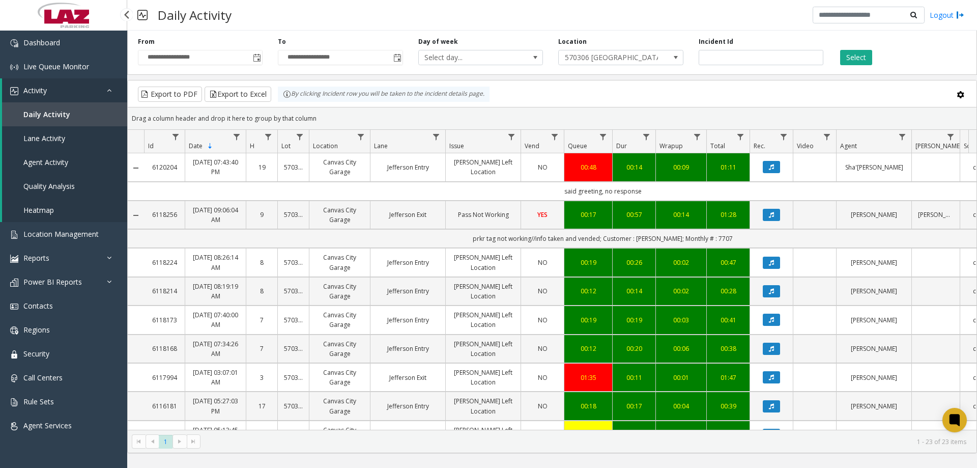
click at [58, 123] on link "Daily Activity" at bounding box center [64, 114] width 125 height 24
click at [59, 159] on span "Agent Activity" at bounding box center [45, 162] width 45 height 10
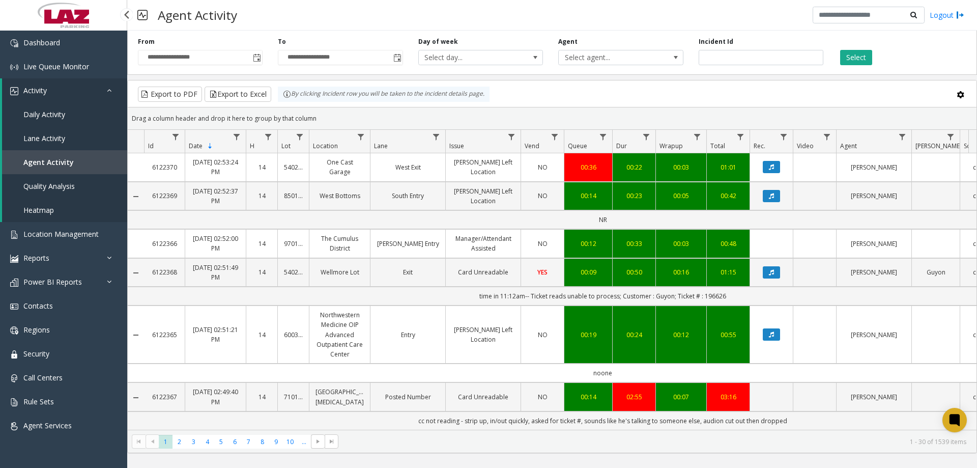
click at [52, 117] on span "Daily Activity" at bounding box center [44, 114] width 42 height 10
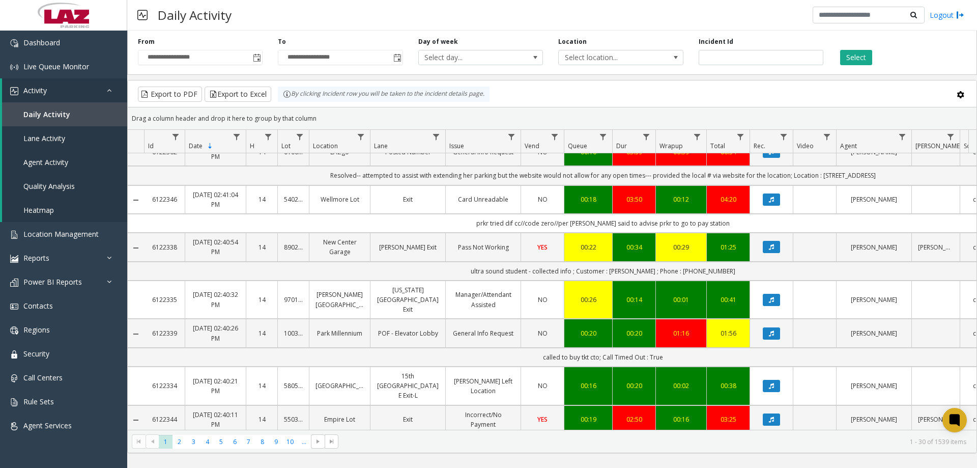
scroll to position [1048, 0]
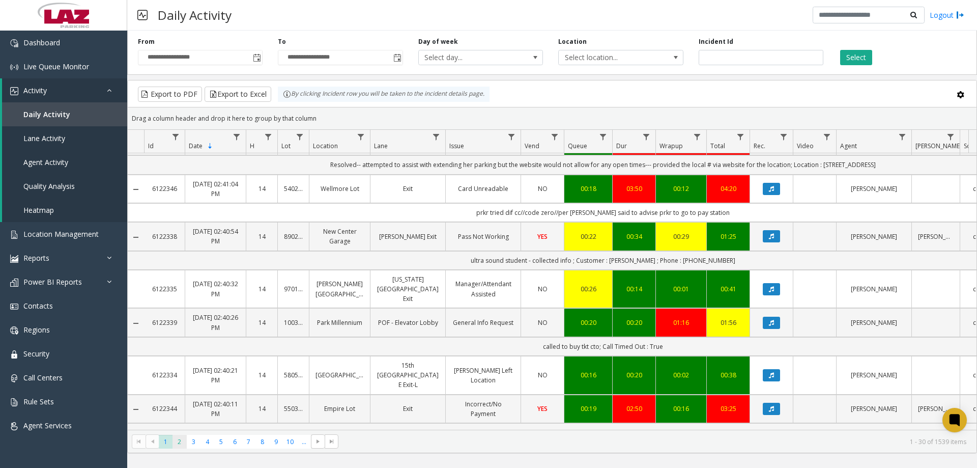
click at [178, 445] on span "2" at bounding box center [180, 442] width 14 height 14
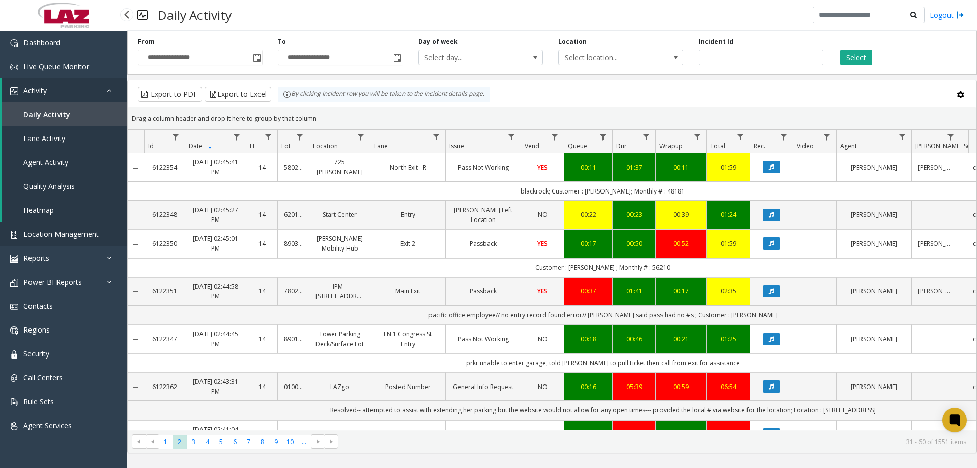
click at [70, 226] on link "Location Management" at bounding box center [63, 234] width 127 height 24
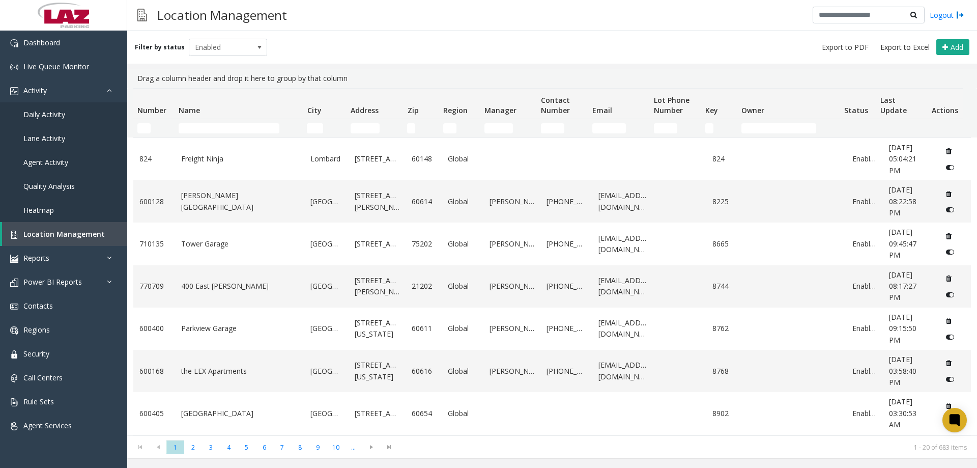
click at [201, 136] on td "Name Filter" at bounding box center [239, 128] width 128 height 18
click at [204, 131] on input "Name Filter" at bounding box center [229, 128] width 101 height 10
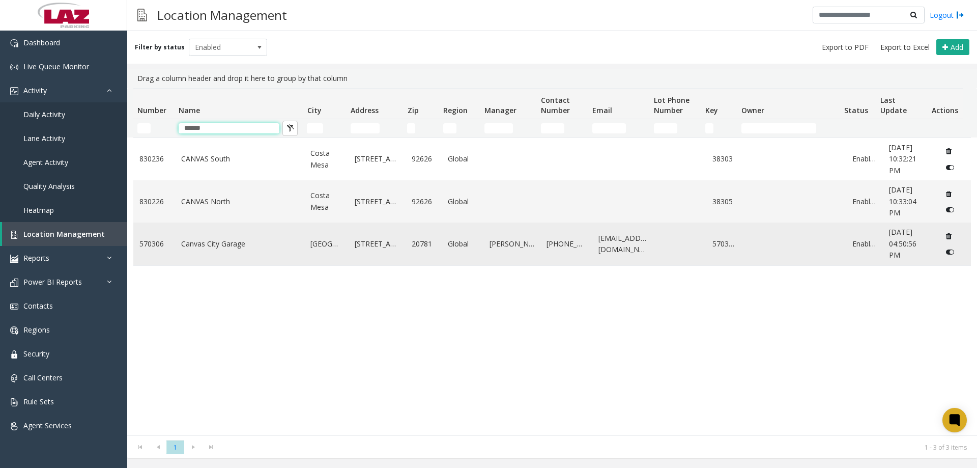
type input "******"
click at [221, 245] on link "Canvas City Garage" at bounding box center [240, 243] width 118 height 11
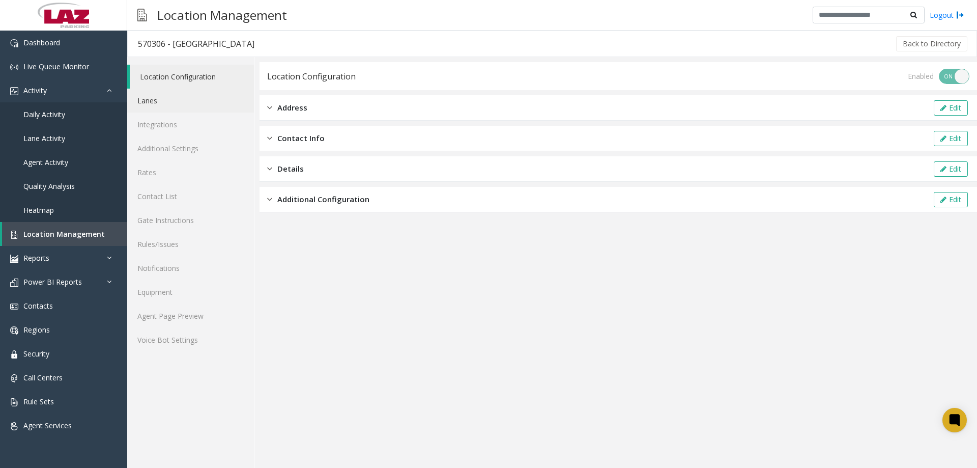
click at [175, 109] on link "Lanes" at bounding box center [190, 101] width 127 height 24
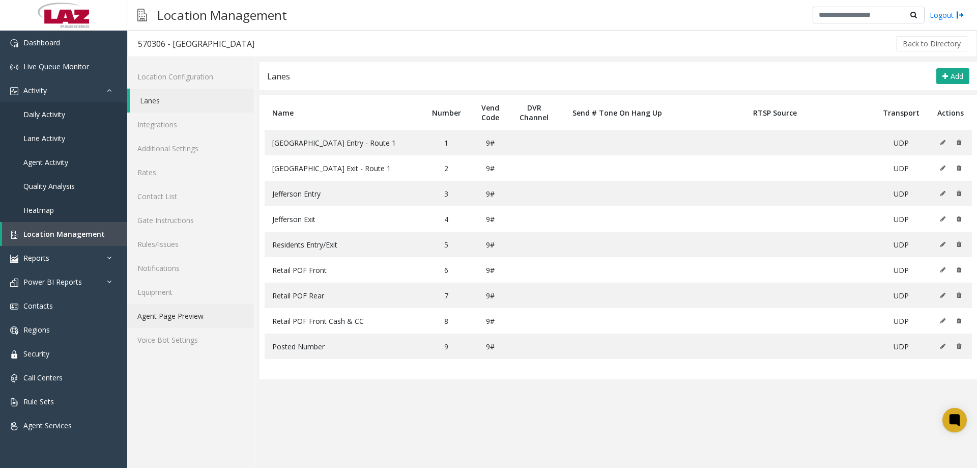
click at [207, 319] on link "Agent Page Preview" at bounding box center [190, 316] width 127 height 24
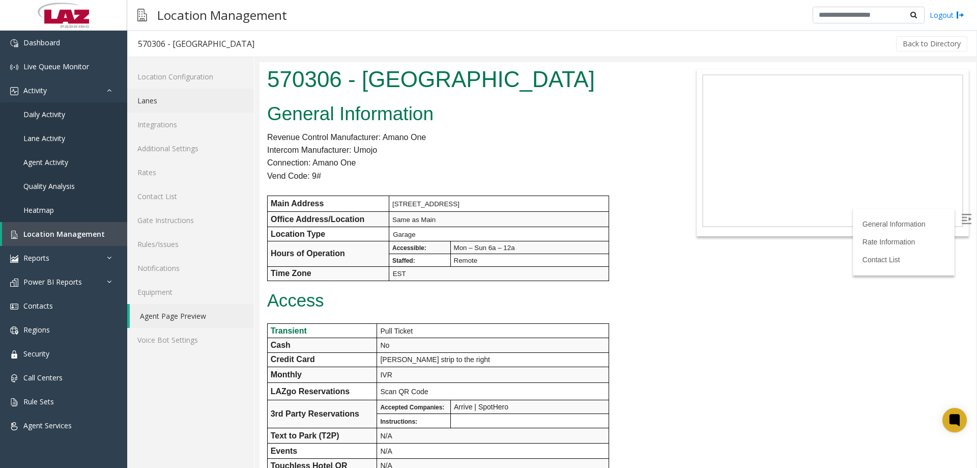
click at [183, 98] on link "Lanes" at bounding box center [190, 101] width 127 height 24
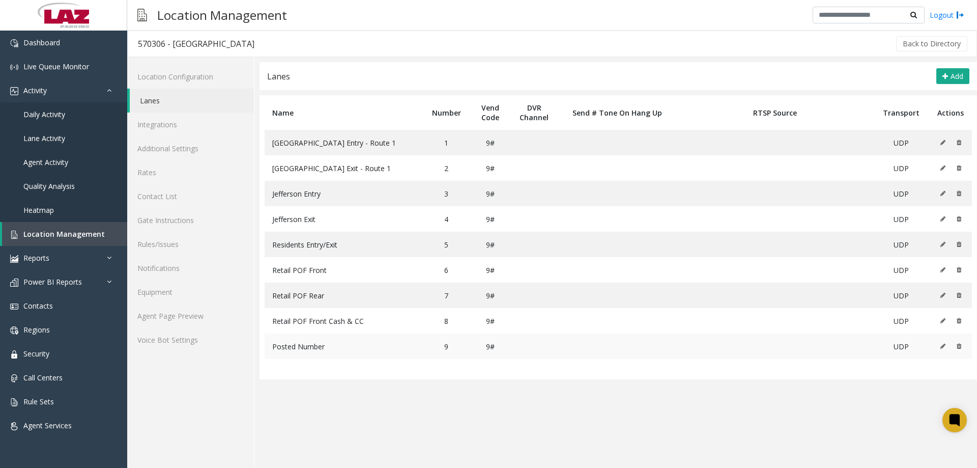
click at [945, 347] on icon at bounding box center [943, 346] width 5 height 6
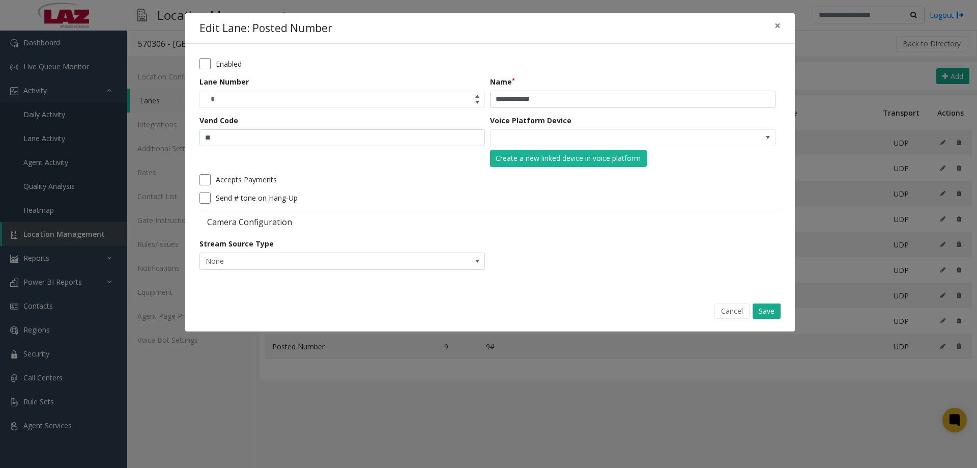
click at [244, 148] on div "Vend Code **" at bounding box center [345, 141] width 291 height 52
click at [244, 139] on input "**" at bounding box center [343, 137] width 286 height 17
type input "*"
click at [769, 309] on button "Save" at bounding box center [767, 310] width 28 height 15
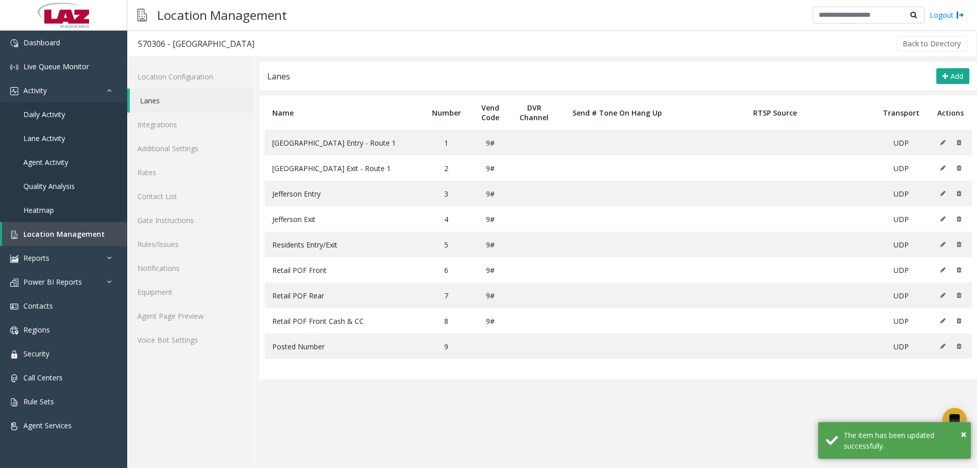
drag, startPoint x: 247, startPoint y: 42, endPoint x: 135, endPoint y: 44, distance: 112.0
click at [134, 44] on h3 "570306 - Canvas City Garage" at bounding box center [196, 43] width 137 height 23
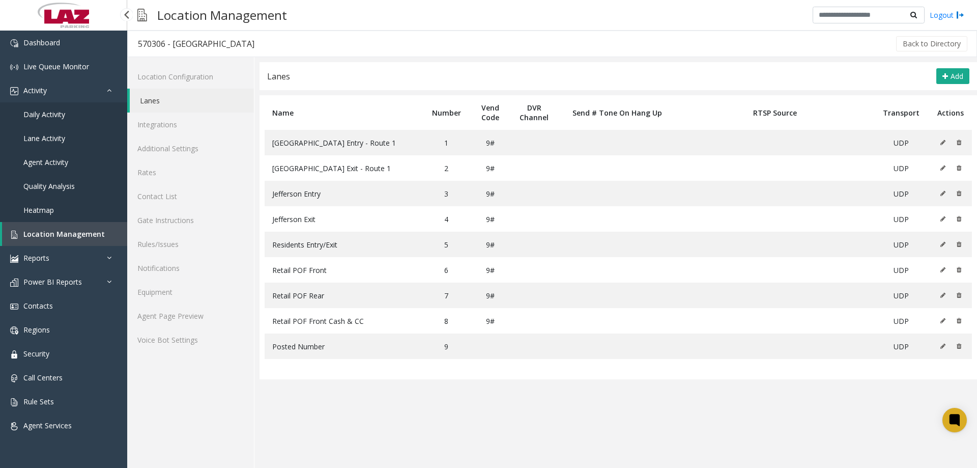
click at [53, 230] on span "Location Management" at bounding box center [63, 234] width 81 height 10
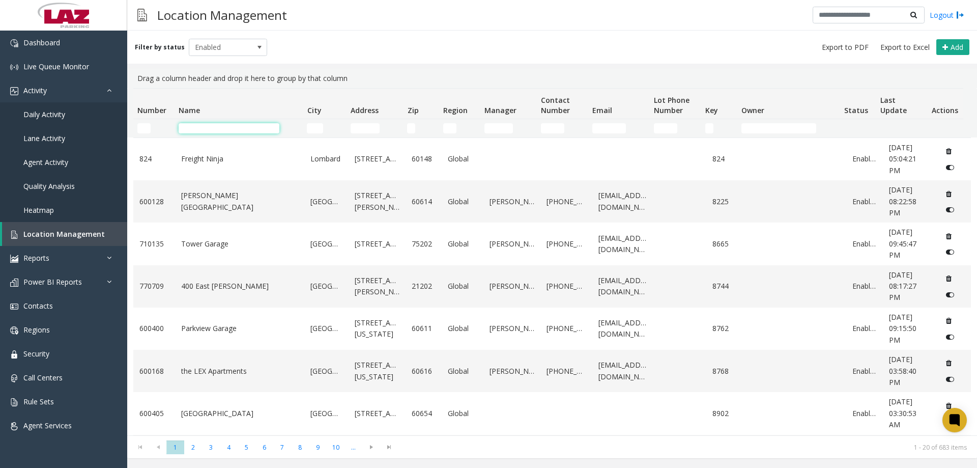
click at [211, 128] on input "Name Filter" at bounding box center [229, 128] width 101 height 10
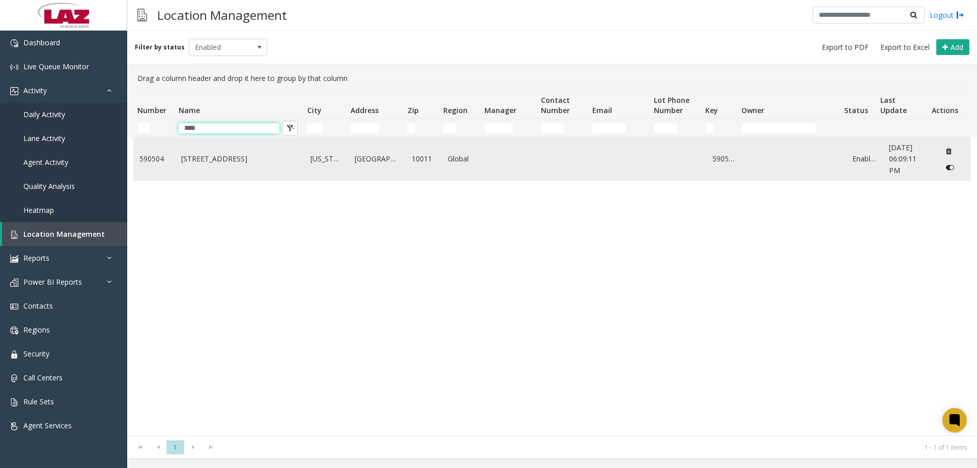
type input "****"
click at [216, 163] on link "2936 W 20th St." at bounding box center [240, 158] width 118 height 11
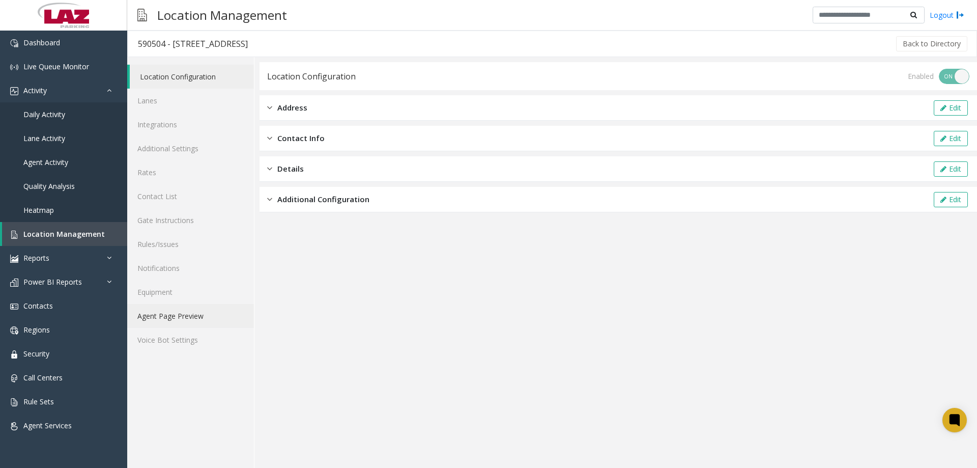
click at [166, 316] on link "Agent Page Preview" at bounding box center [190, 316] width 127 height 24
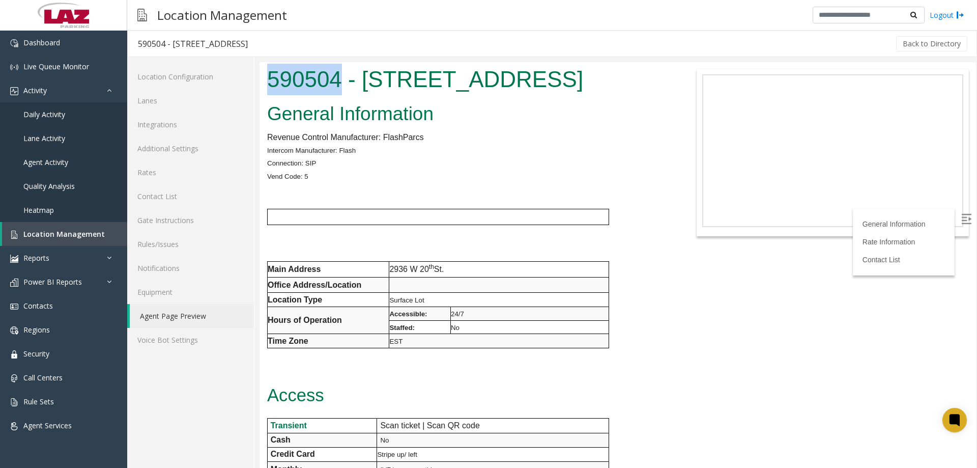
drag, startPoint x: 338, startPoint y: 82, endPoint x: 266, endPoint y: 79, distance: 71.8
click at [266, 79] on div "590504 - 2936 W 20th St." at bounding box center [469, 80] width 418 height 37
click at [163, 98] on link "Lanes" at bounding box center [190, 101] width 127 height 24
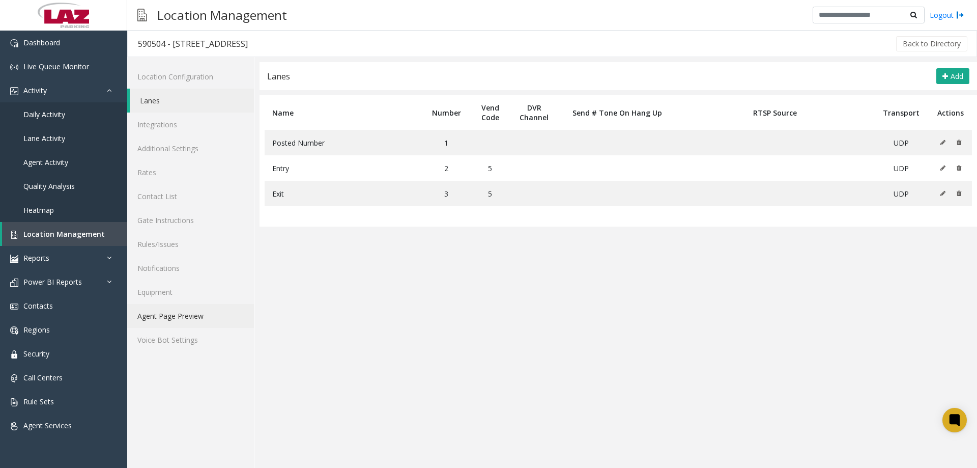
click at [183, 321] on link "Agent Page Preview" at bounding box center [190, 316] width 127 height 24
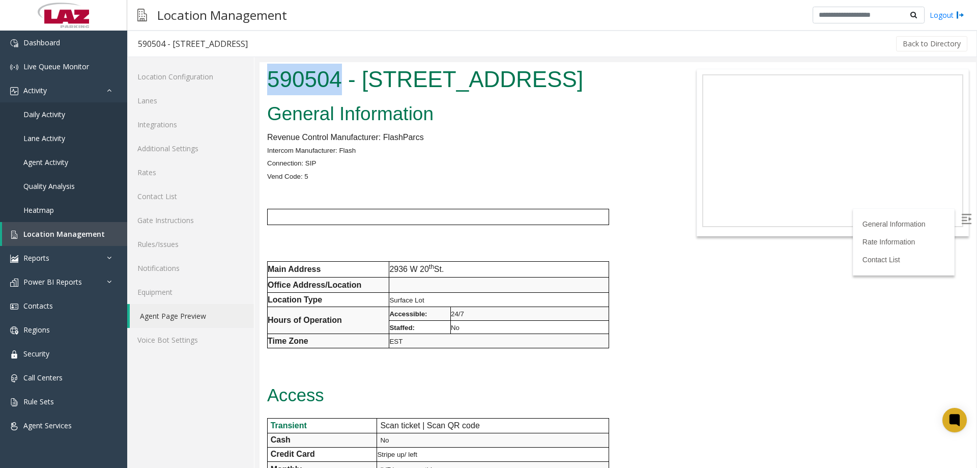
drag, startPoint x: 339, startPoint y: 81, endPoint x: 265, endPoint y: 82, distance: 74.3
click at [265, 82] on div "590504 - 2936 W 20th St." at bounding box center [469, 80] width 418 height 37
click at [61, 40] on link "Dashboard" at bounding box center [63, 43] width 127 height 24
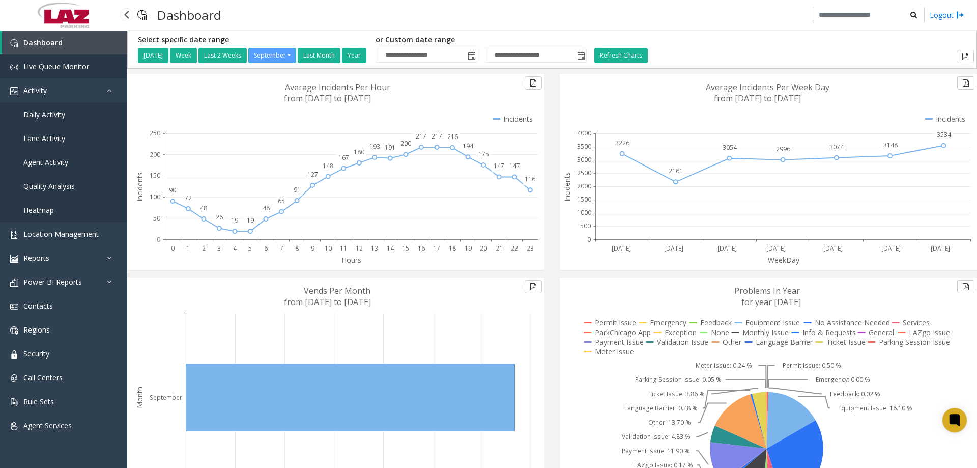
click at [70, 66] on span "Live Queue Monitor" at bounding box center [56, 67] width 66 height 10
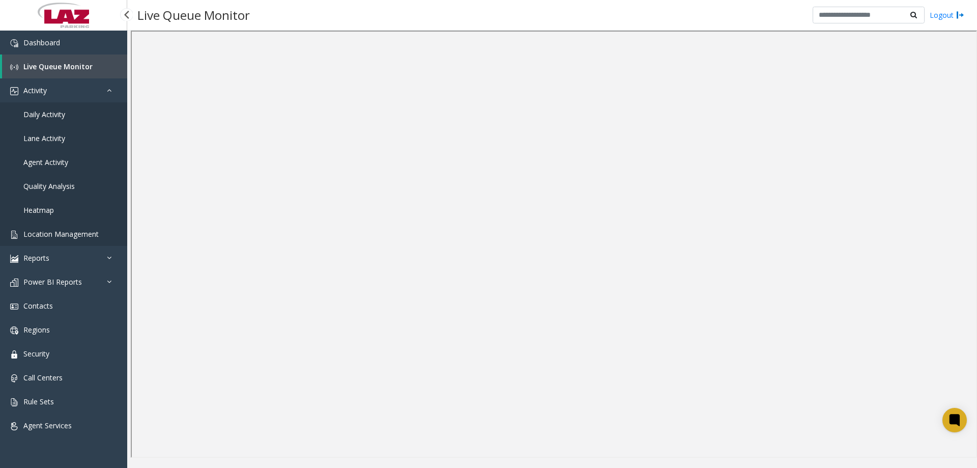
click at [58, 232] on span "Location Management" at bounding box center [60, 234] width 75 height 10
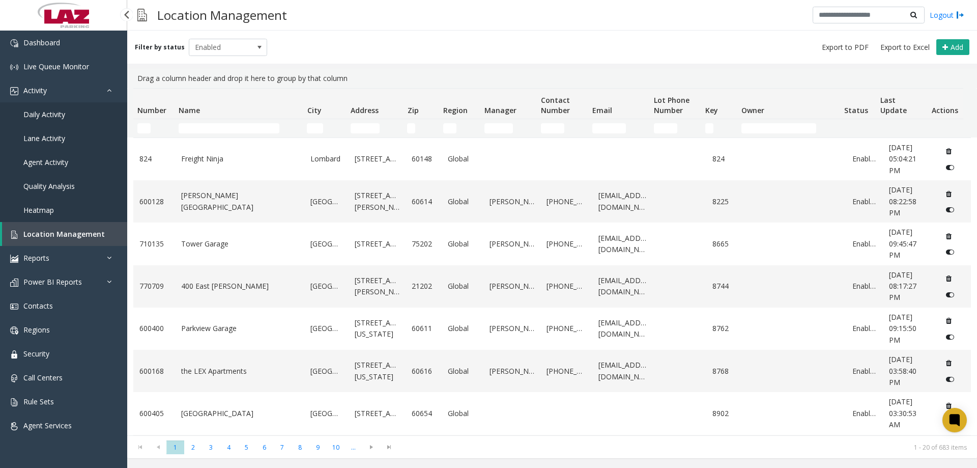
click at [74, 108] on link "Daily Activity" at bounding box center [63, 114] width 127 height 24
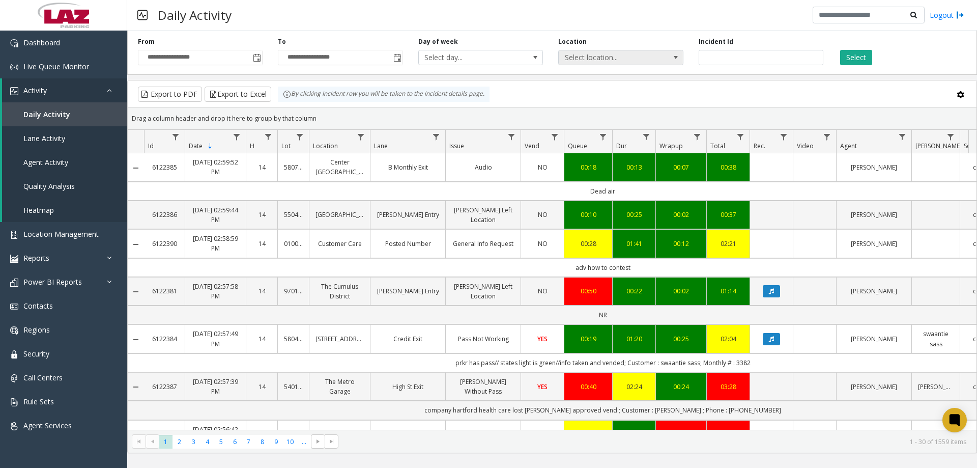
click at [633, 54] on span "Select location..." at bounding box center [608, 57] width 99 height 14
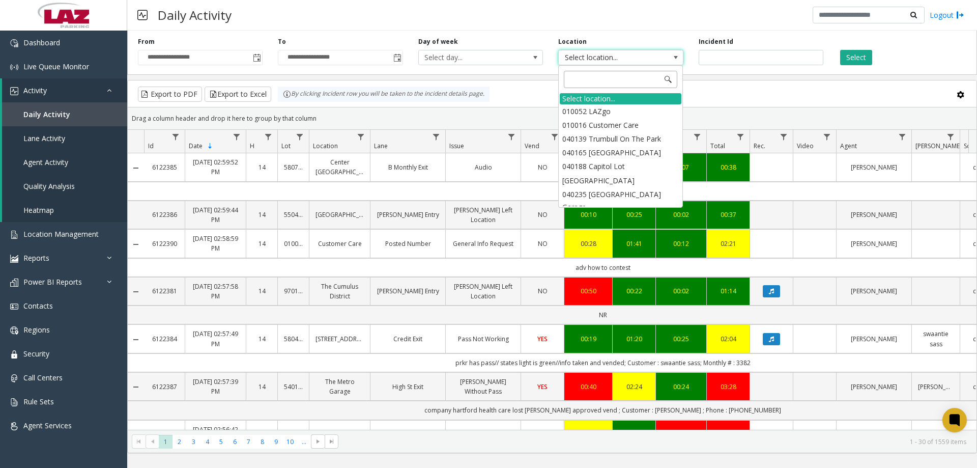
type input "******"
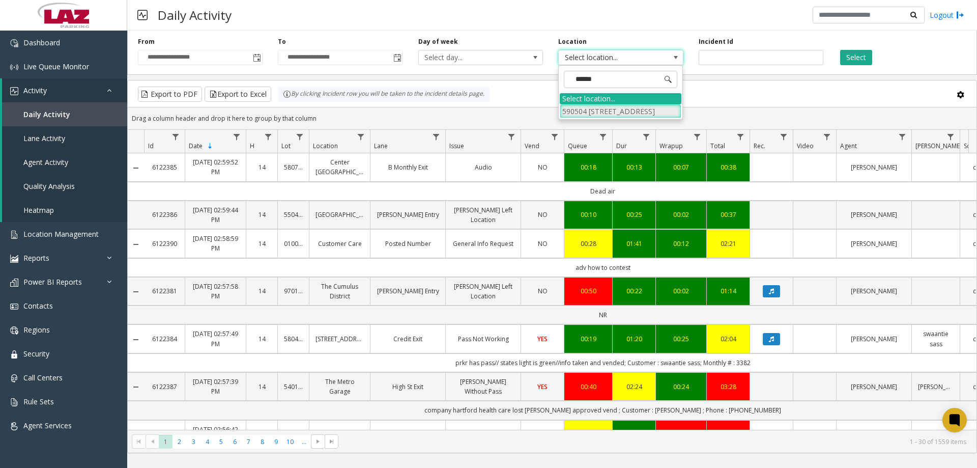
click at [604, 114] on li "590504 2936 W 20th St." at bounding box center [621, 111] width 122 height 14
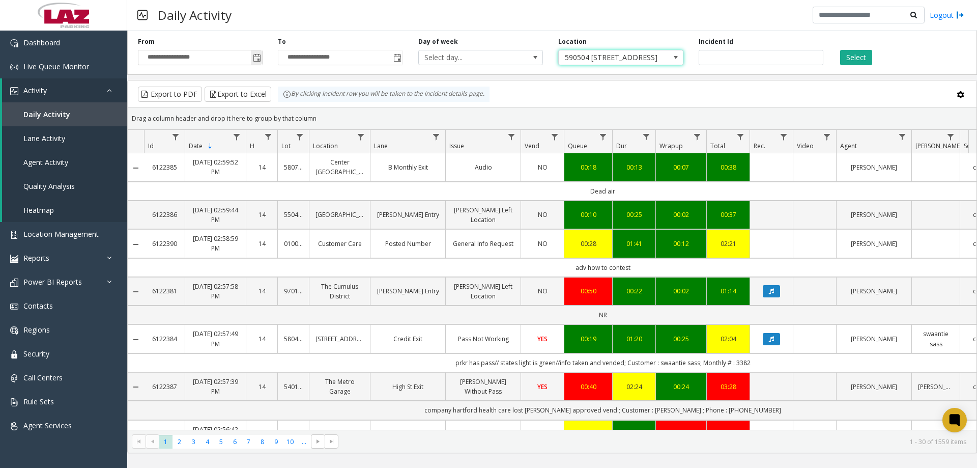
click at [255, 61] on span "Toggle popup" at bounding box center [257, 58] width 8 height 8
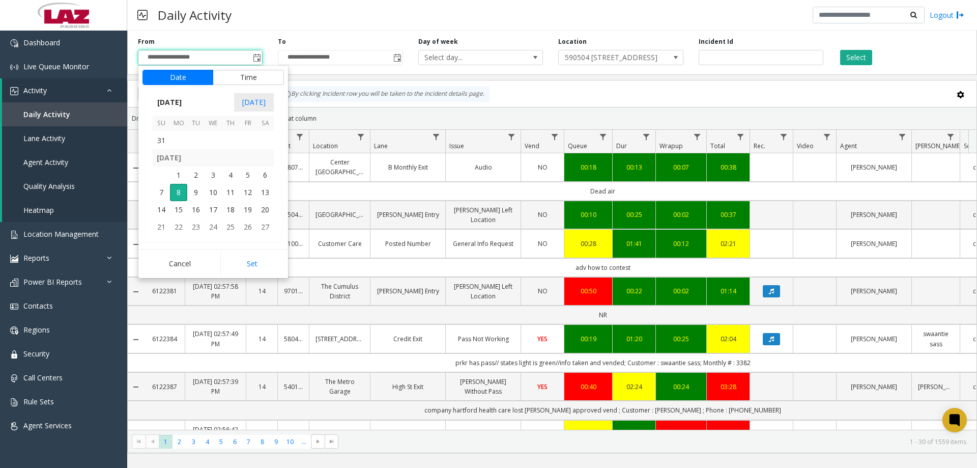
scroll to position [182667, 0]
click at [177, 137] on span "25" at bounding box center [178, 138] width 17 height 17
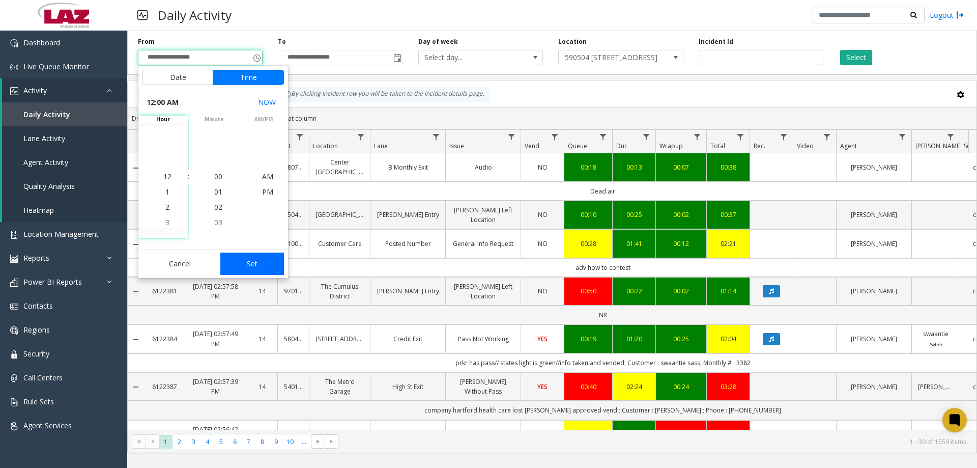
click at [247, 261] on button "Set" at bounding box center [252, 264] width 64 height 22
type input "**********"
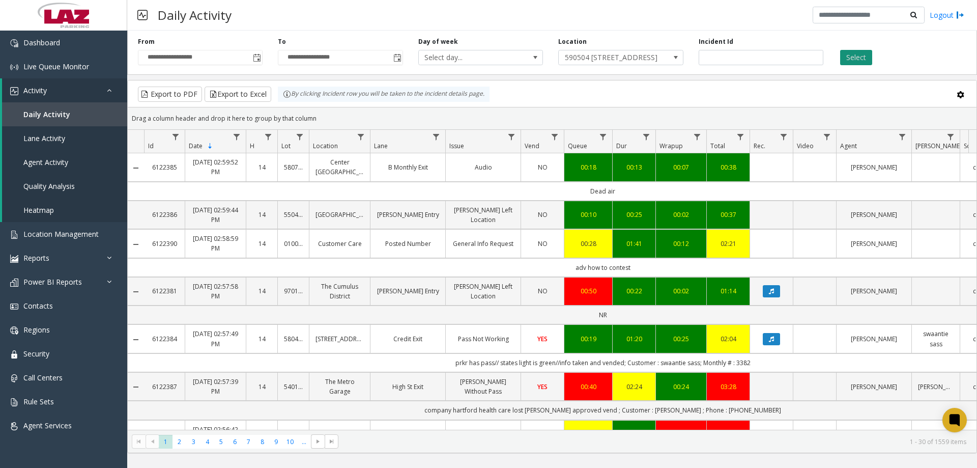
click at [854, 58] on button "Select" at bounding box center [857, 57] width 32 height 15
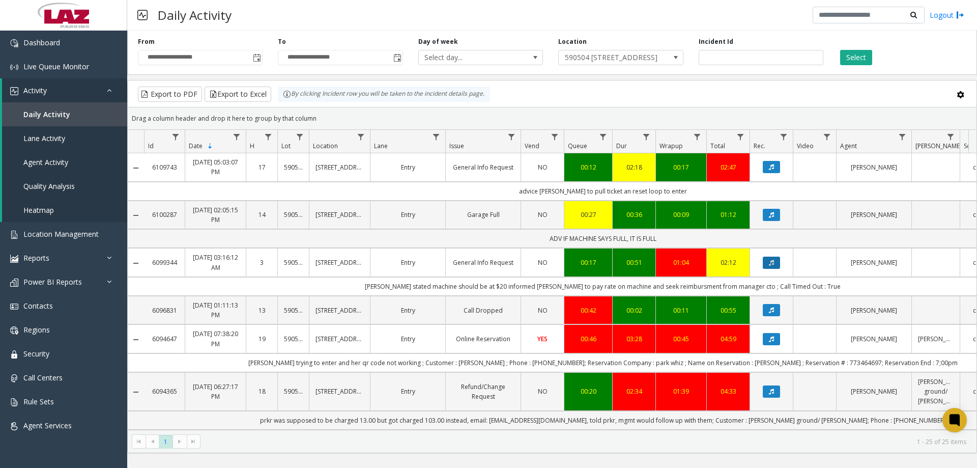
click at [779, 260] on button "Data table" at bounding box center [771, 263] width 17 height 12
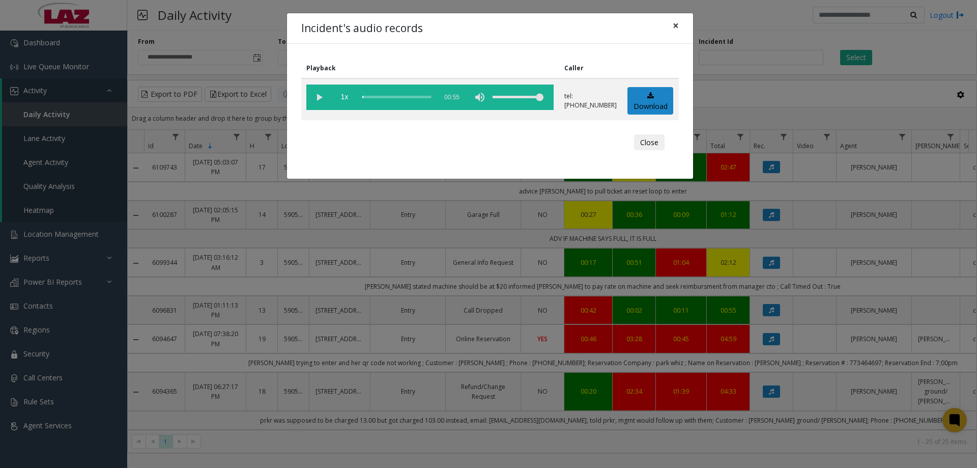
click at [677, 20] on span "×" at bounding box center [676, 25] width 6 height 14
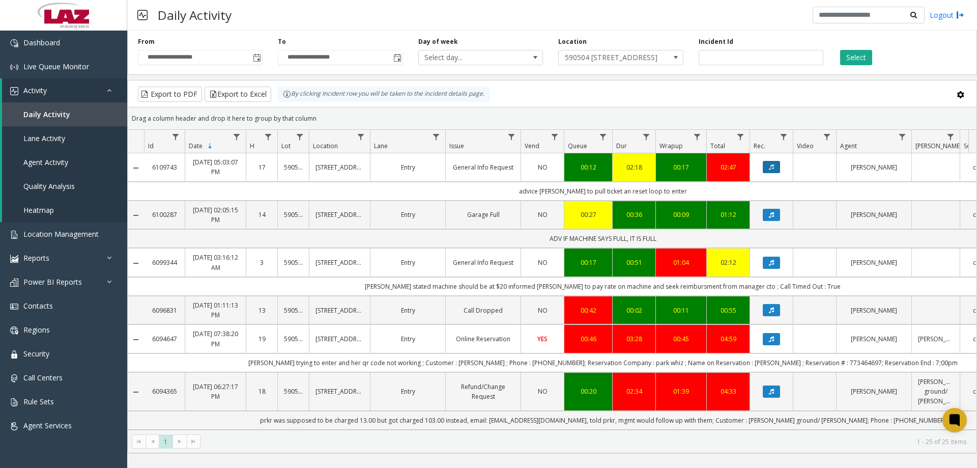
click at [774, 162] on app-root "**********" at bounding box center [488, 234] width 977 height 468
click at [776, 164] on button "Data table" at bounding box center [771, 167] width 17 height 12
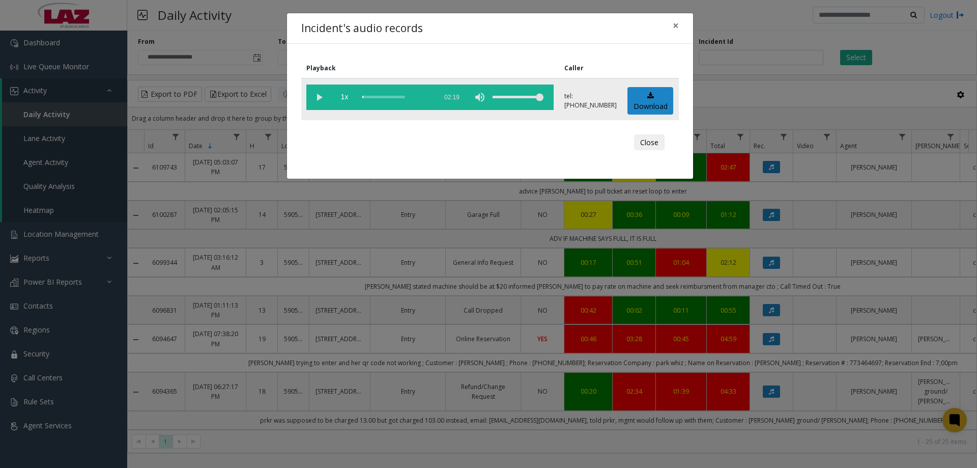
click at [312, 90] on vg-play-pause at bounding box center [318, 97] width 25 height 25
drag, startPoint x: 531, startPoint y: 97, endPoint x: 527, endPoint y: 104, distance: 8.2
click at [527, 104] on div "volume level" at bounding box center [518, 97] width 51 height 25
click at [373, 96] on div "scrub bar" at bounding box center [396, 97] width 69 height 25
click at [369, 96] on div "scrub bar" at bounding box center [396, 97] width 69 height 25
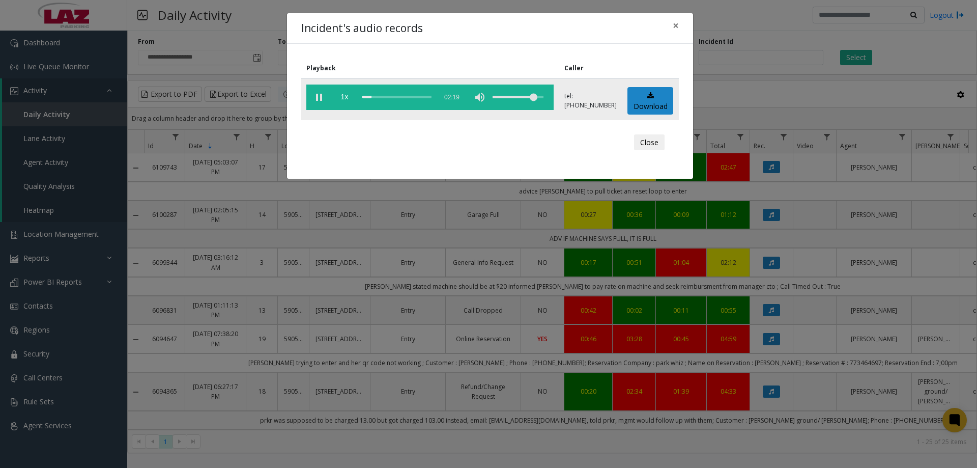
drag, startPoint x: 539, startPoint y: 103, endPoint x: 540, endPoint y: 98, distance: 5.3
click at [540, 98] on div "volume level" at bounding box center [518, 97] width 51 height 25
click at [673, 22] on span "×" at bounding box center [676, 25] width 6 height 14
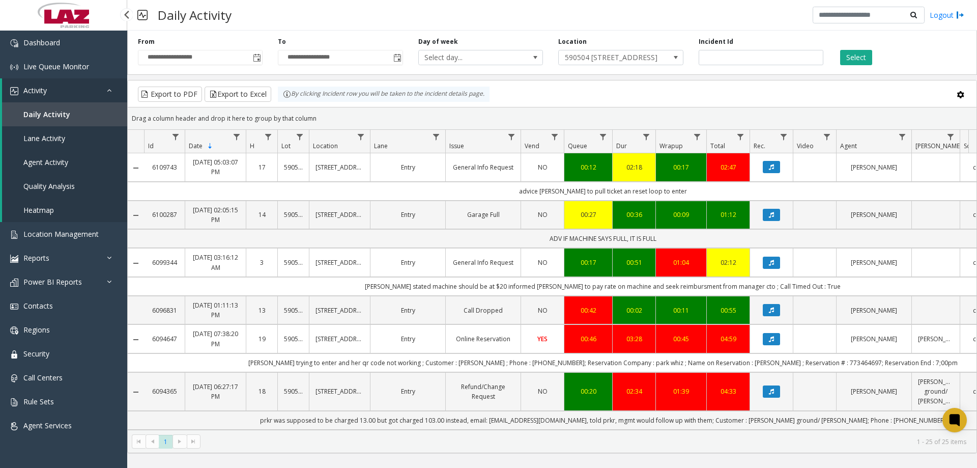
click at [55, 120] on link "Daily Activity" at bounding box center [64, 114] width 125 height 24
click at [57, 135] on span "Lane Activity" at bounding box center [44, 138] width 42 height 10
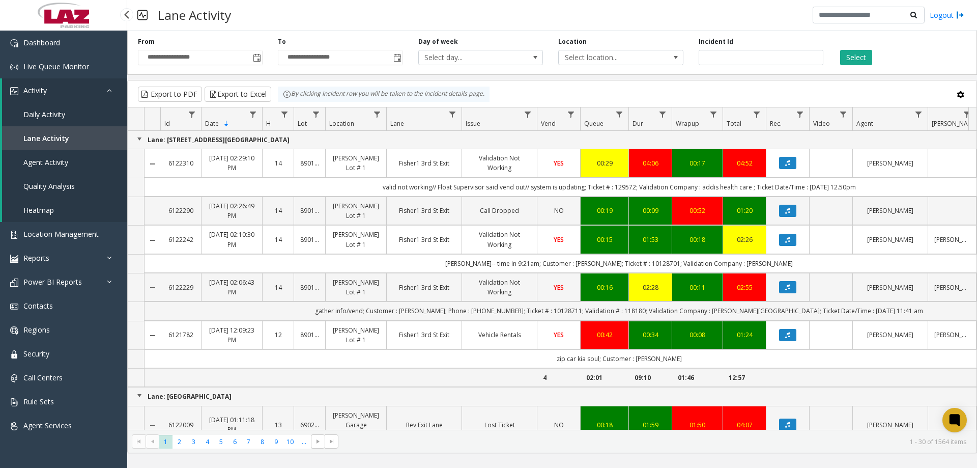
click at [61, 113] on span "Daily Activity" at bounding box center [44, 114] width 42 height 10
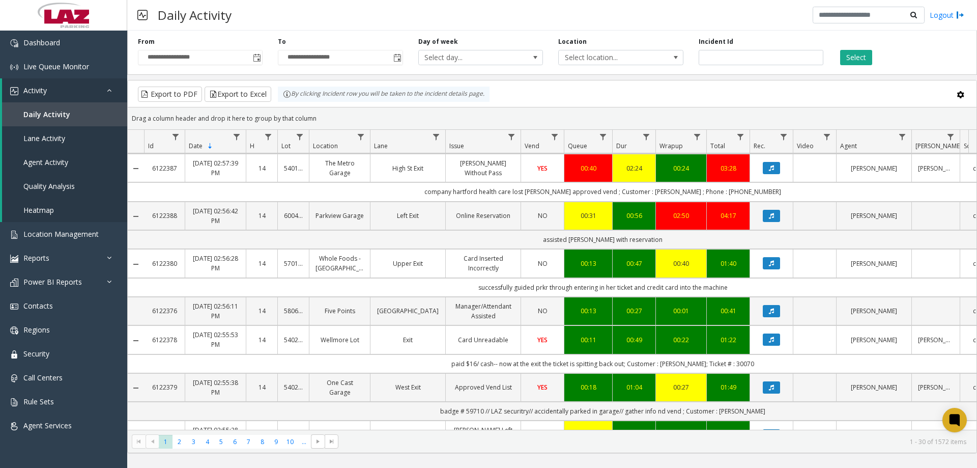
scroll to position [832, 0]
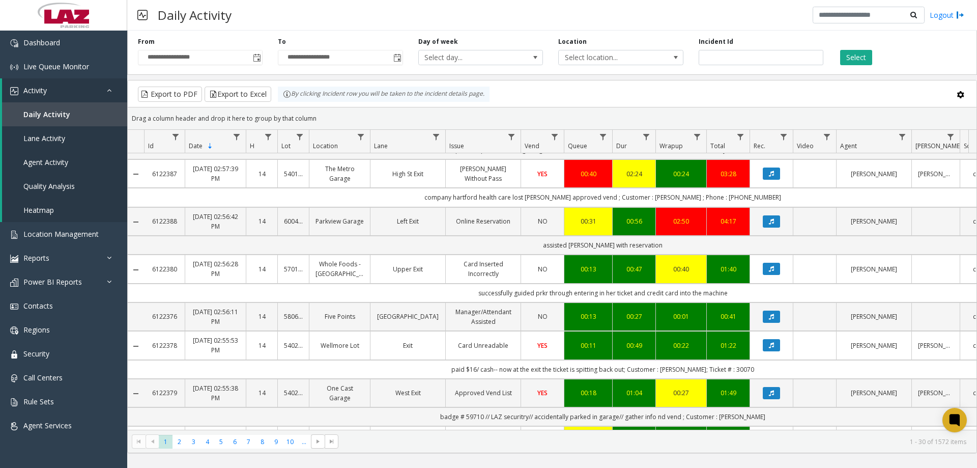
click at [333, 276] on link "Whole Foods - P Street NW" at bounding box center [340, 268] width 48 height 19
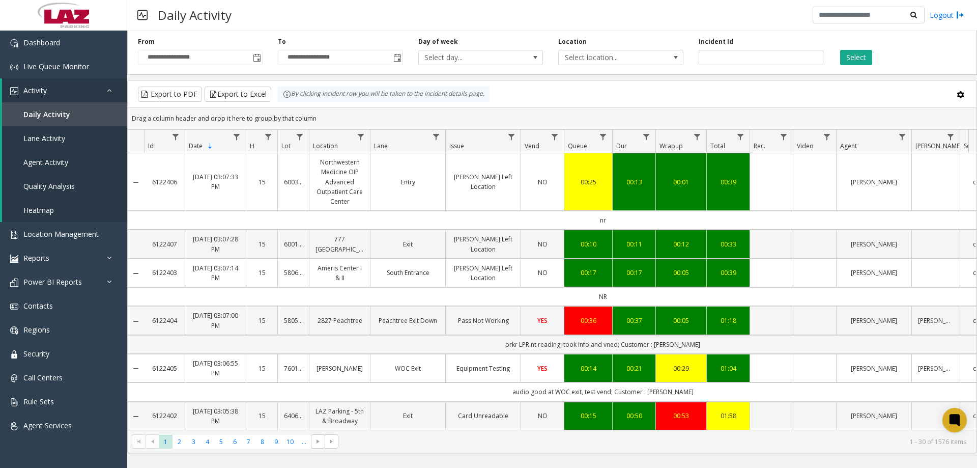
click at [344, 321] on link "2827 Peachtree" at bounding box center [340, 321] width 48 height 10
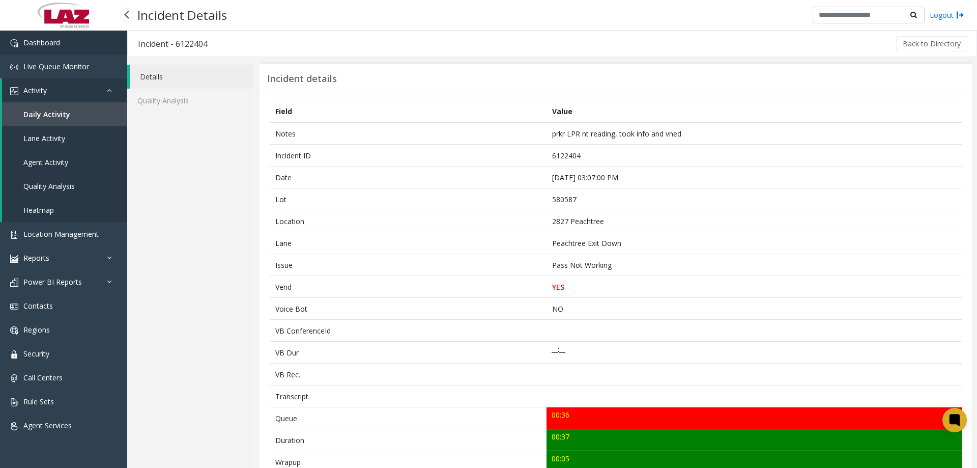
click at [29, 41] on span "Dashboard" at bounding box center [41, 43] width 37 height 10
